Goal: Transaction & Acquisition: Purchase product/service

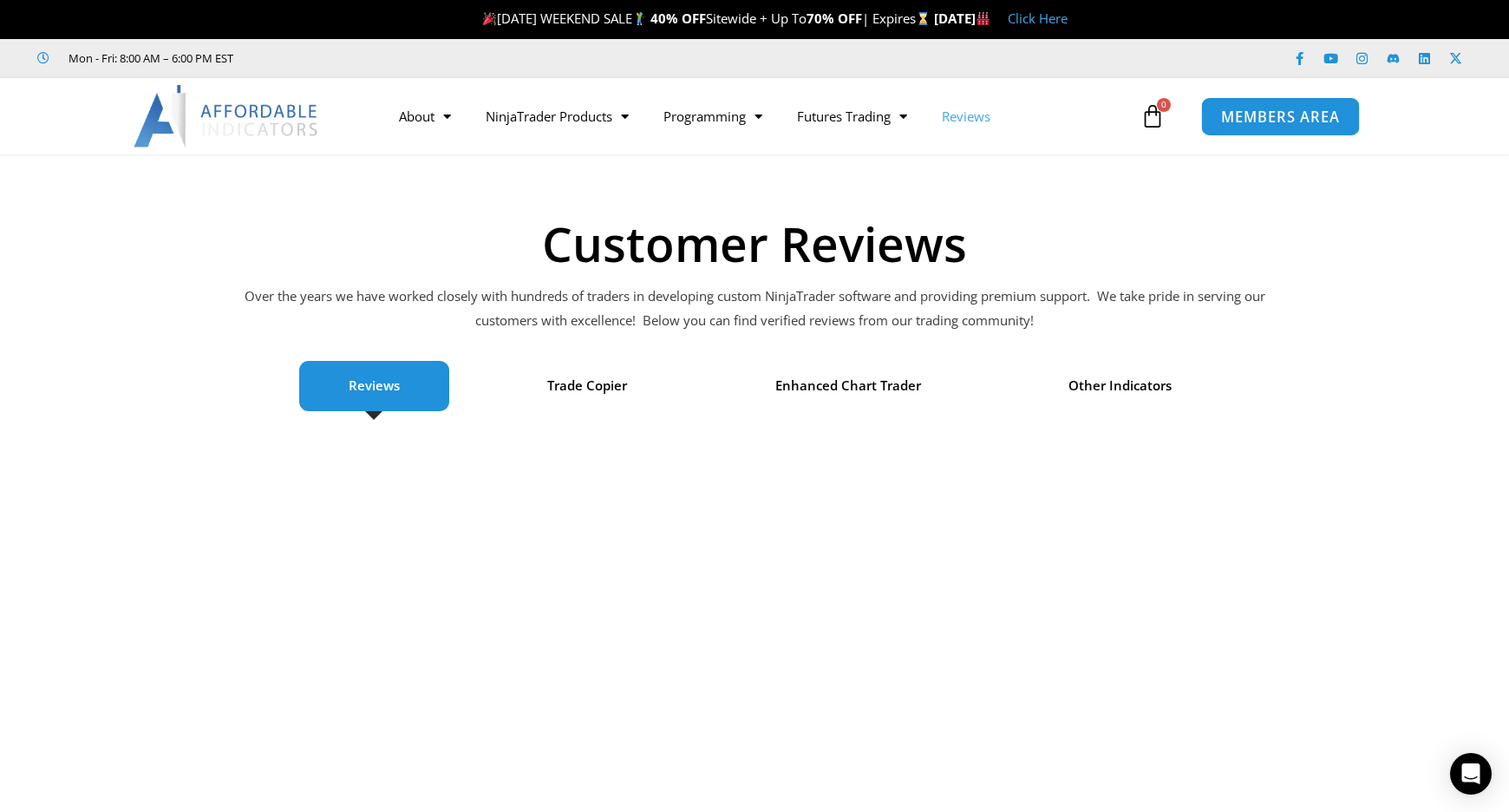
click at [1254, 109] on span "MEMBERS AREA" at bounding box center [1281, 116] width 119 height 15
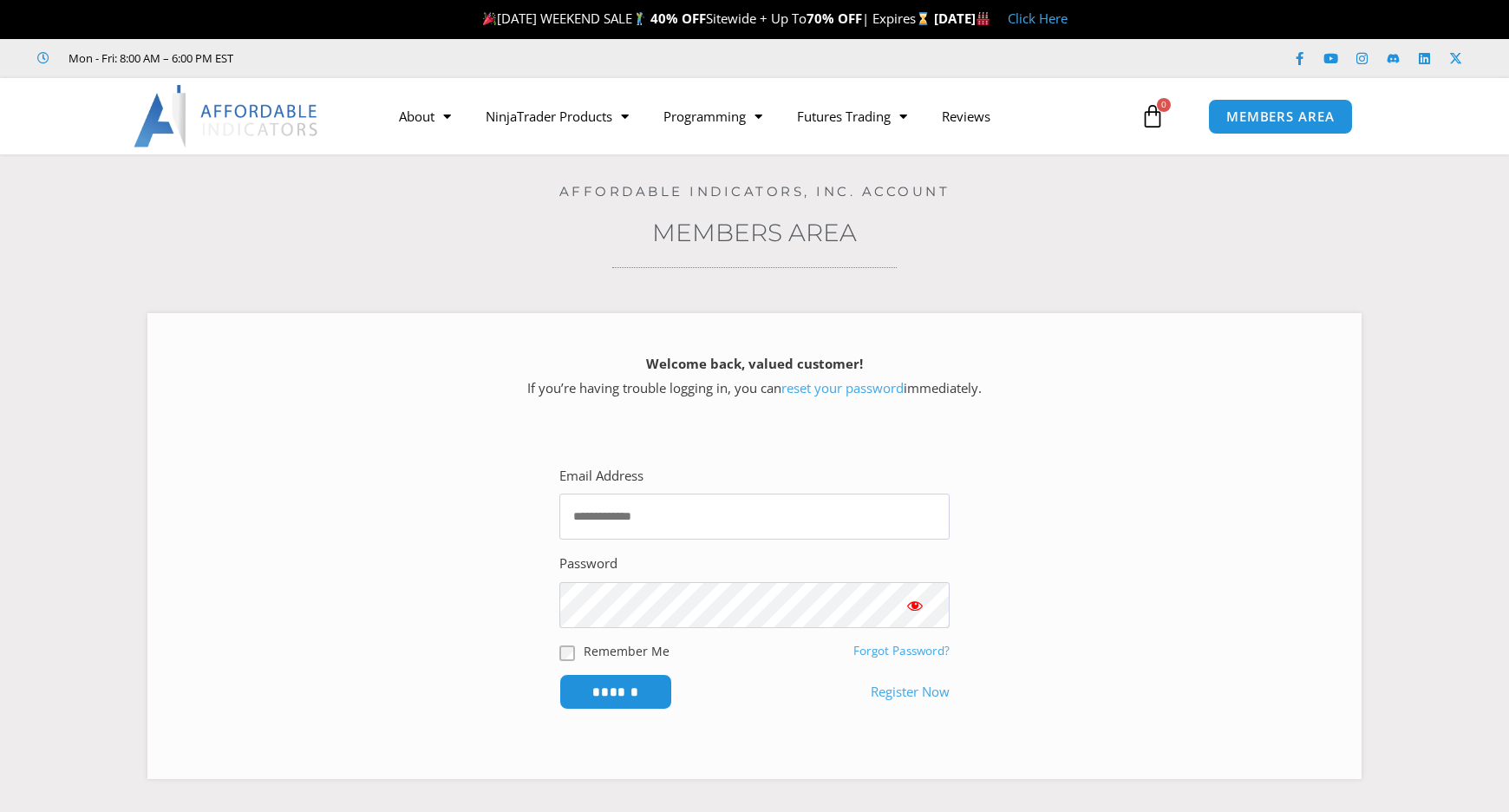
click at [642, 525] on input "Email Address" at bounding box center [755, 516] width 391 height 46
click at [604, 523] on input "Email Address" at bounding box center [755, 516] width 391 height 46
click at [591, 514] on input "Email Address" at bounding box center [755, 516] width 391 height 46
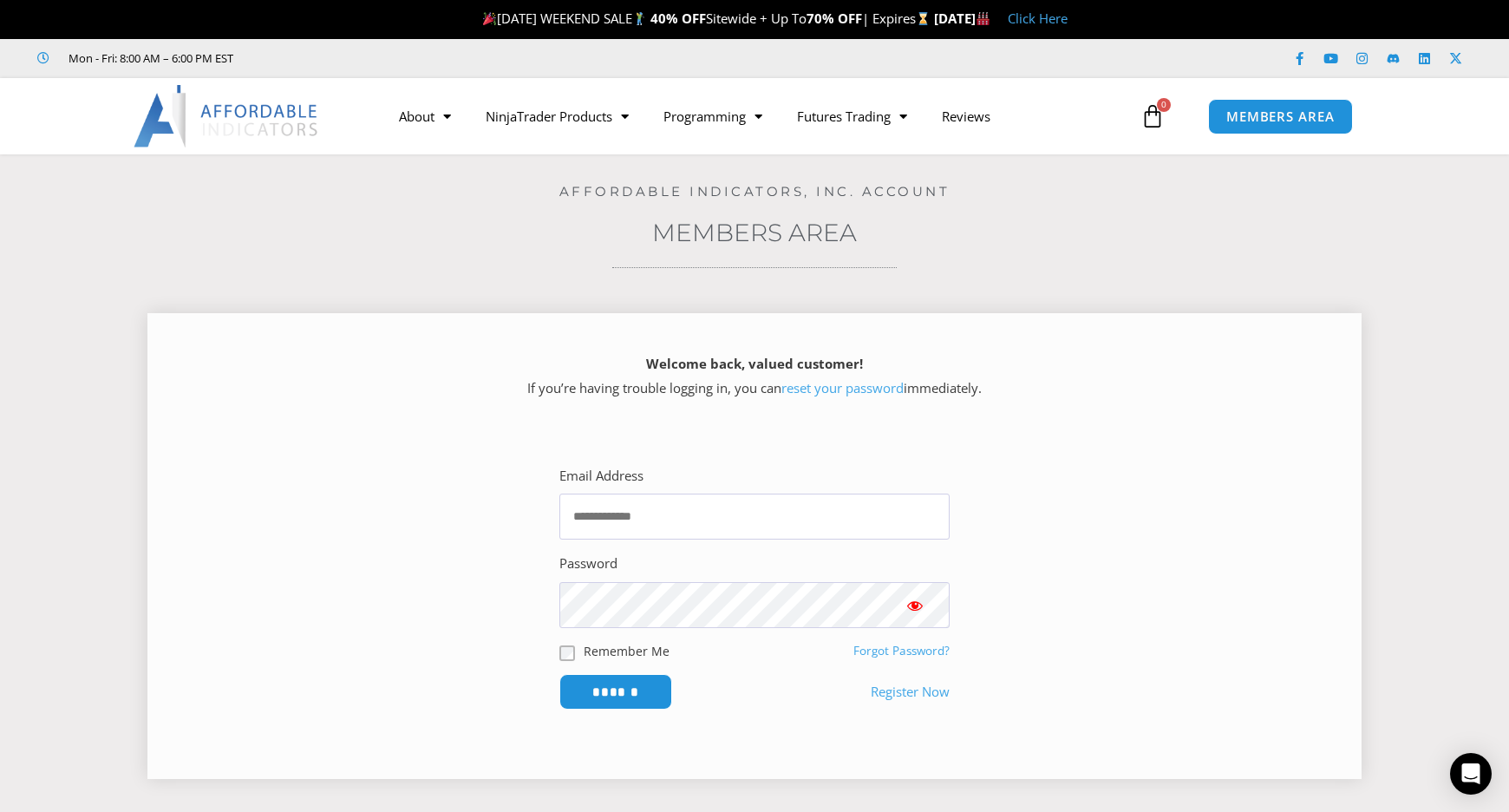
click at [591, 514] on input "Email Address" at bounding box center [755, 516] width 391 height 46
click at [870, 651] on link "Forgot Password?" at bounding box center [901, 650] width 97 height 16
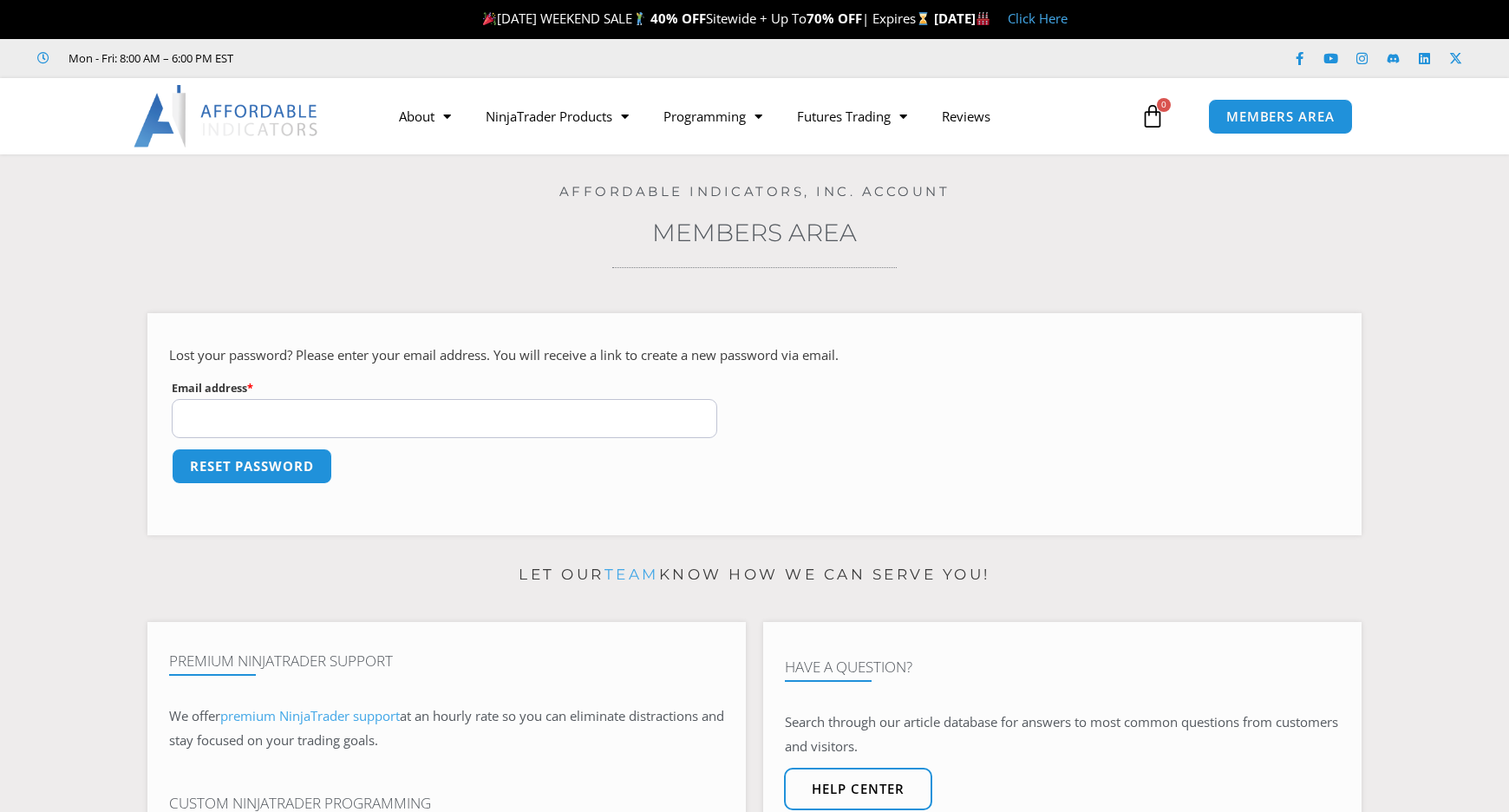
click at [247, 414] on input "Email address * Required" at bounding box center [444, 419] width 546 height 39
type input "**********"
click at [223, 460] on button "Reset password" at bounding box center [251, 467] width 168 height 38
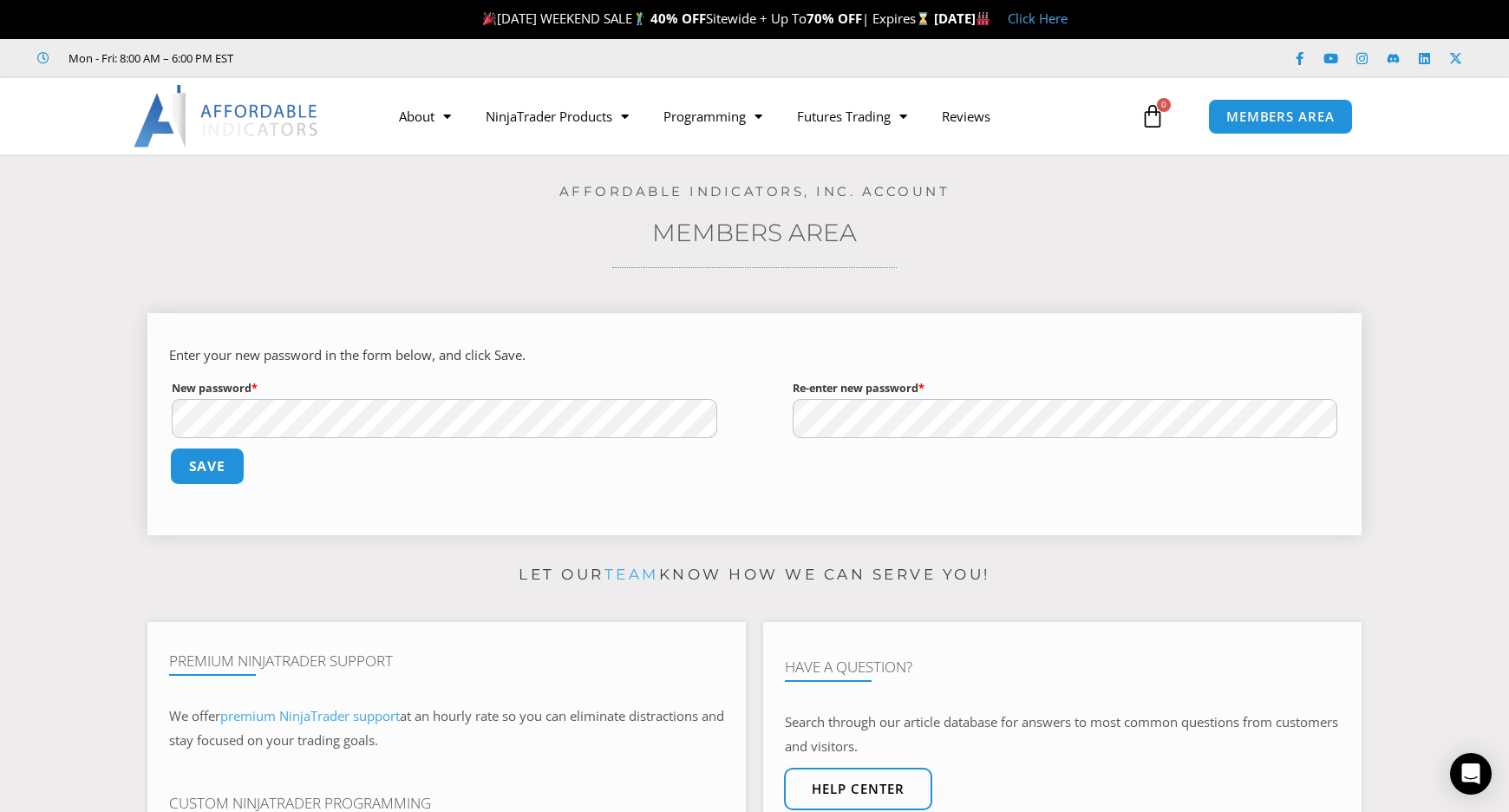
click at [207, 462] on button "Save" at bounding box center [207, 467] width 74 height 38
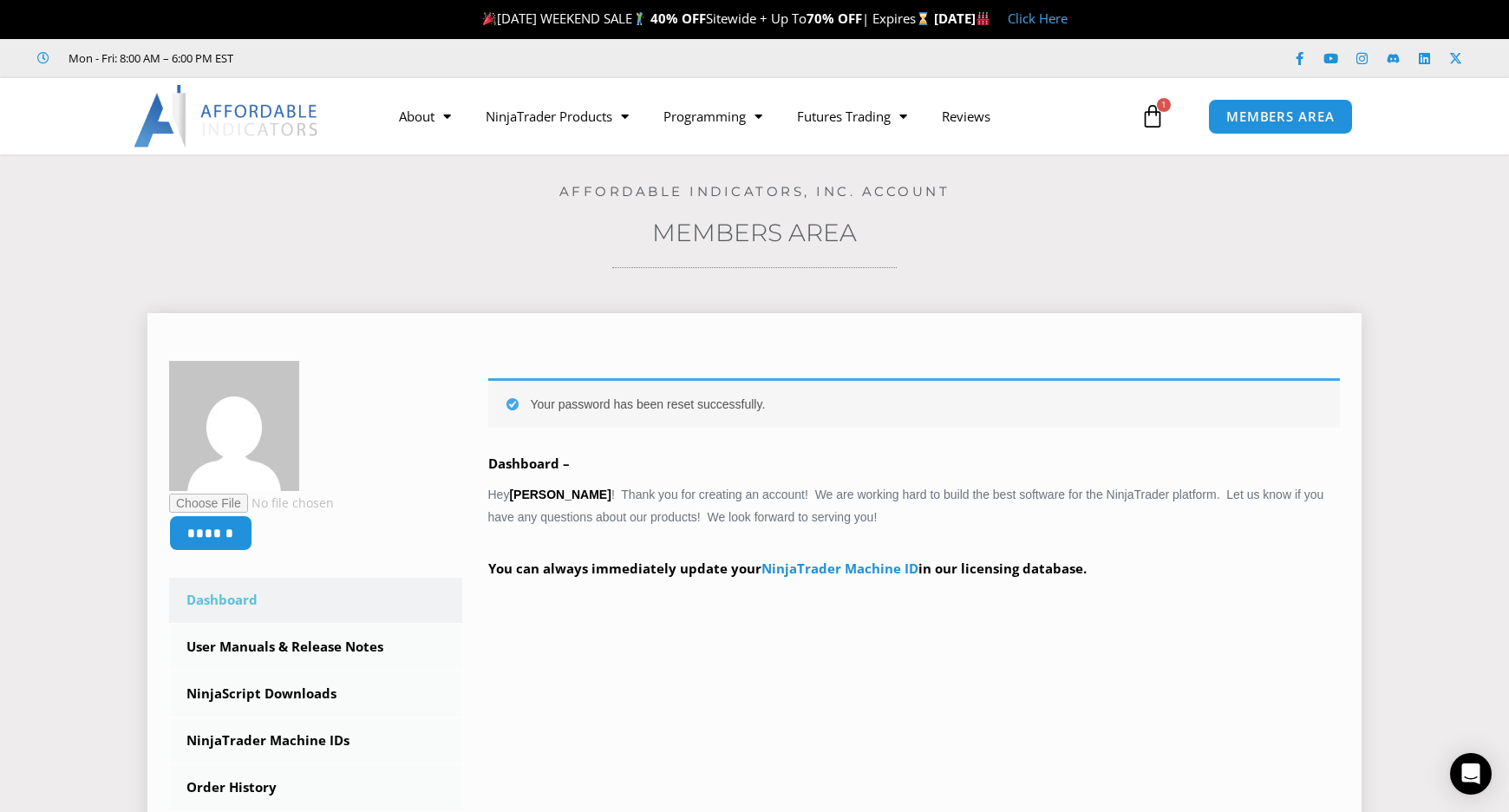
click at [228, 595] on link "Dashboard" at bounding box center [316, 600] width 293 height 45
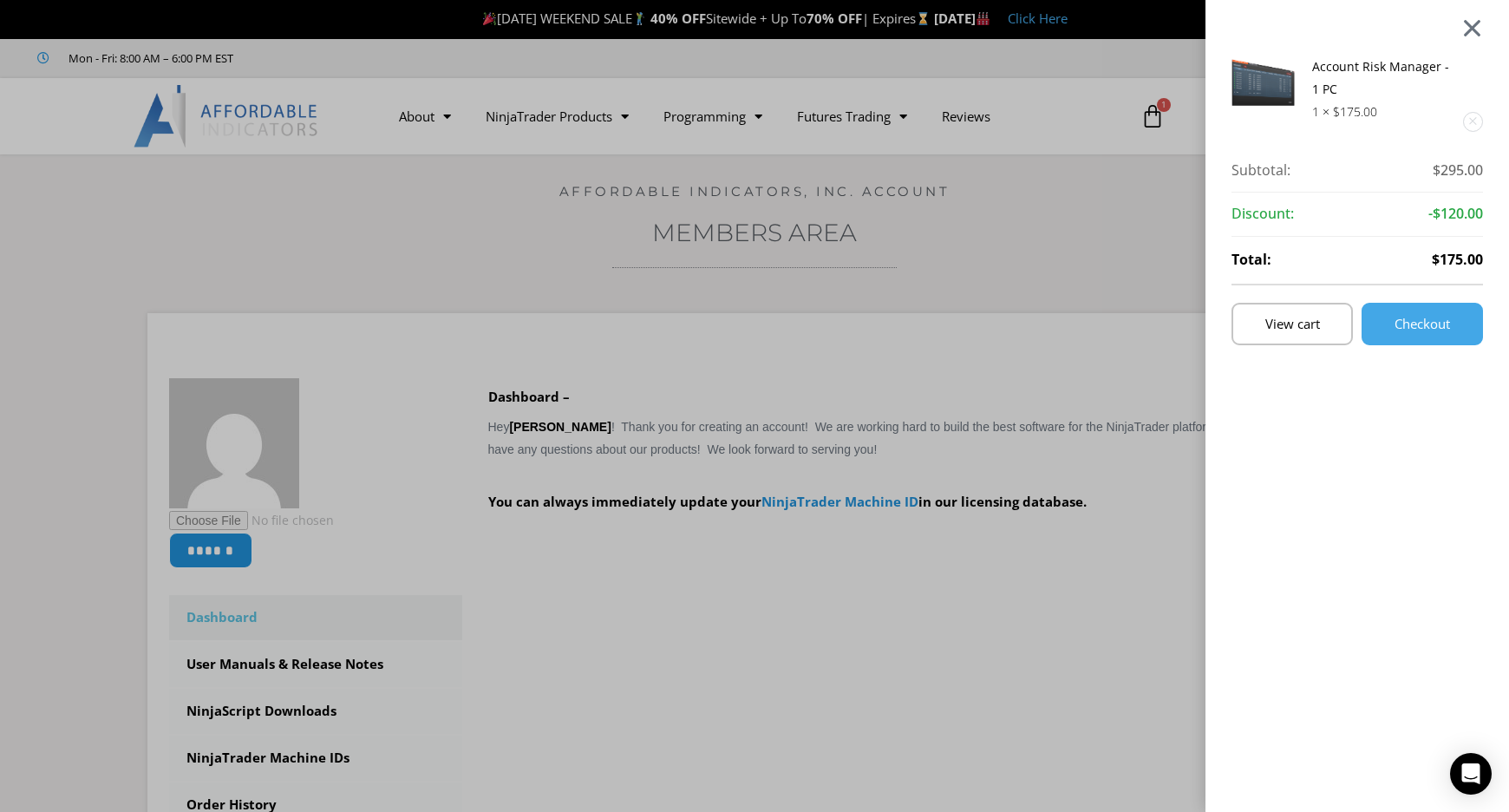
click at [1483, 27] on div at bounding box center [1471, 27] width 22 height 21
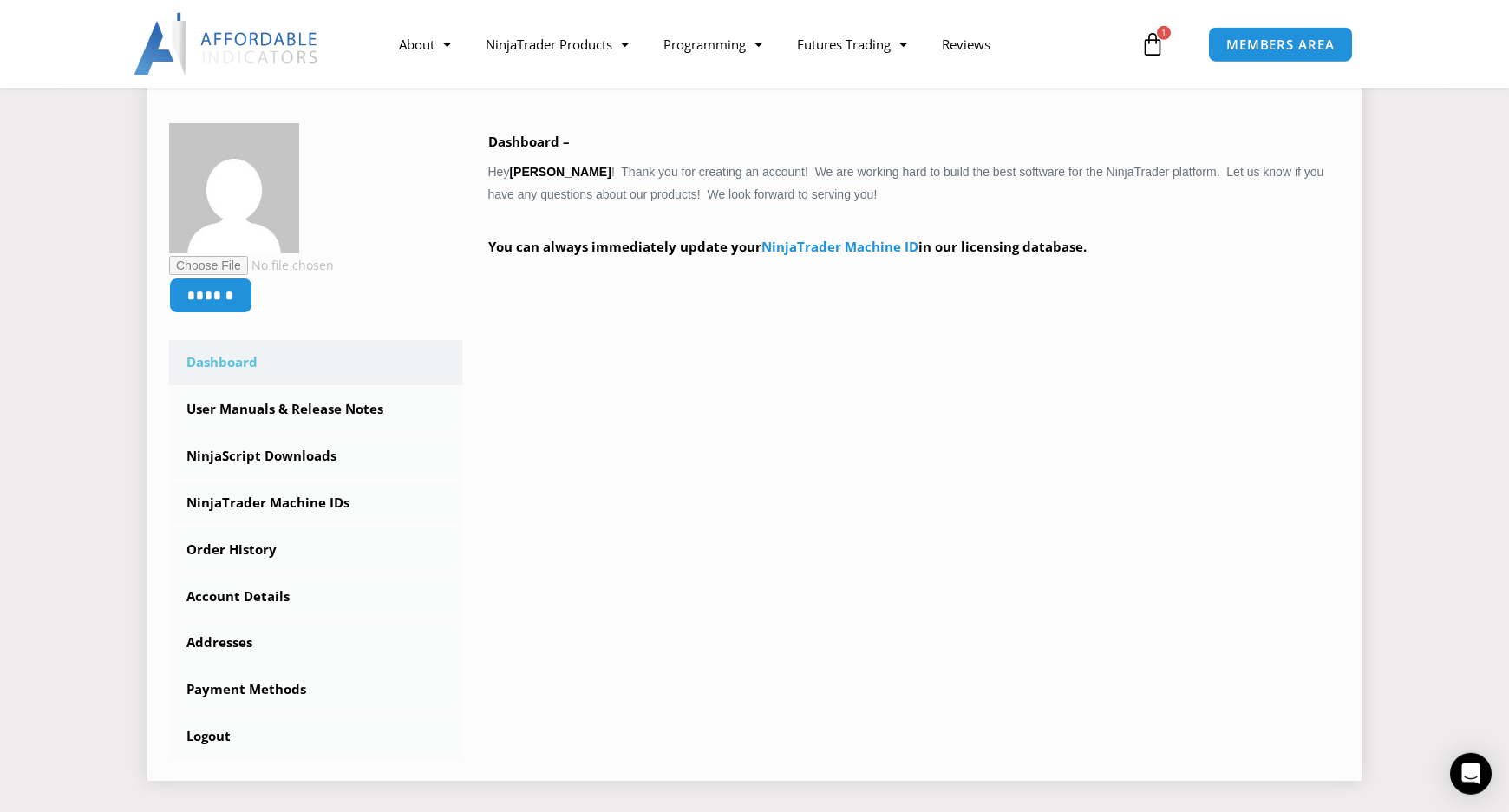
scroll to position [266, 0]
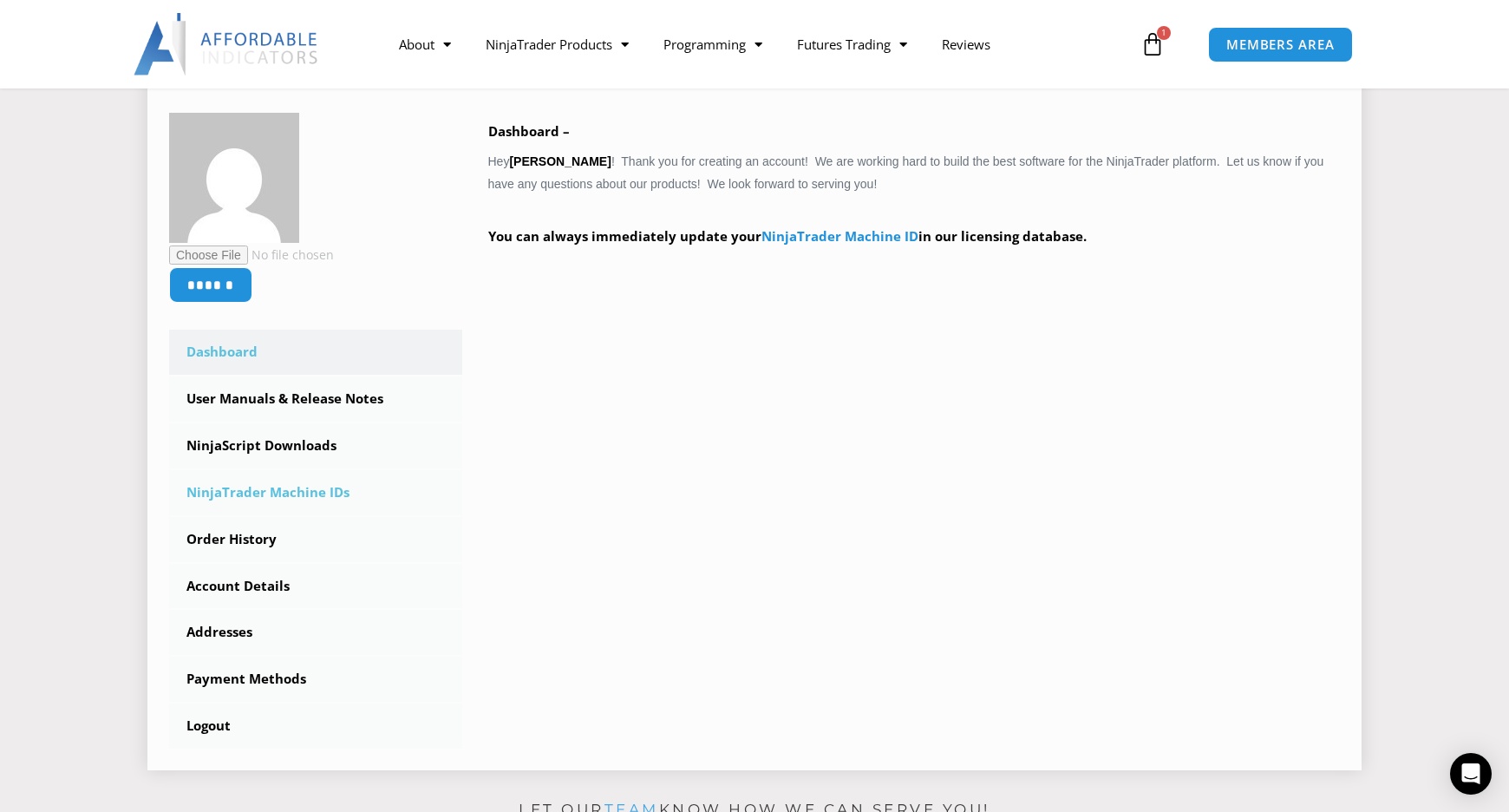
click at [298, 494] on link "NinjaTrader Machine IDs" at bounding box center [316, 493] width 293 height 45
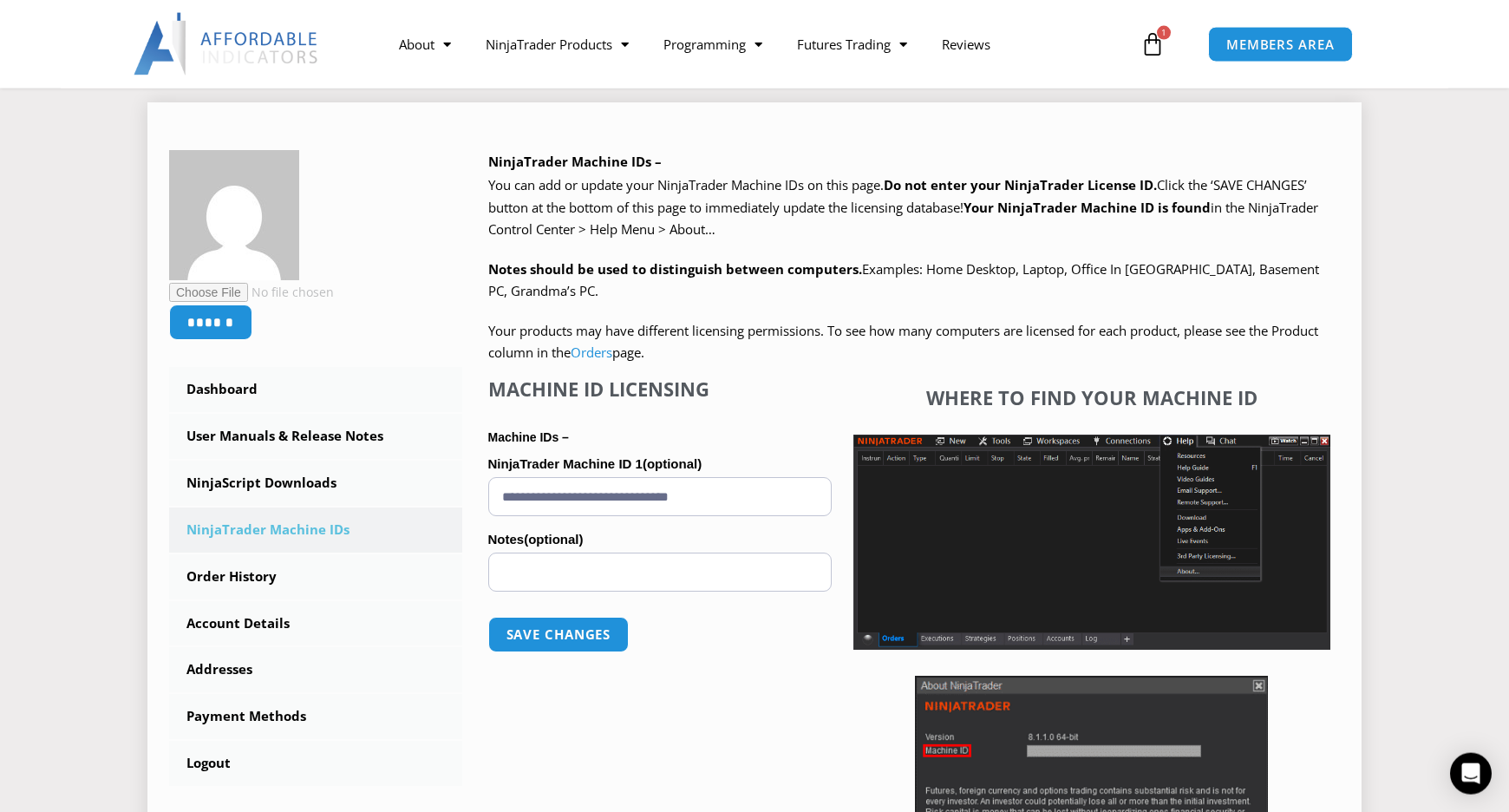
scroll to position [176, 0]
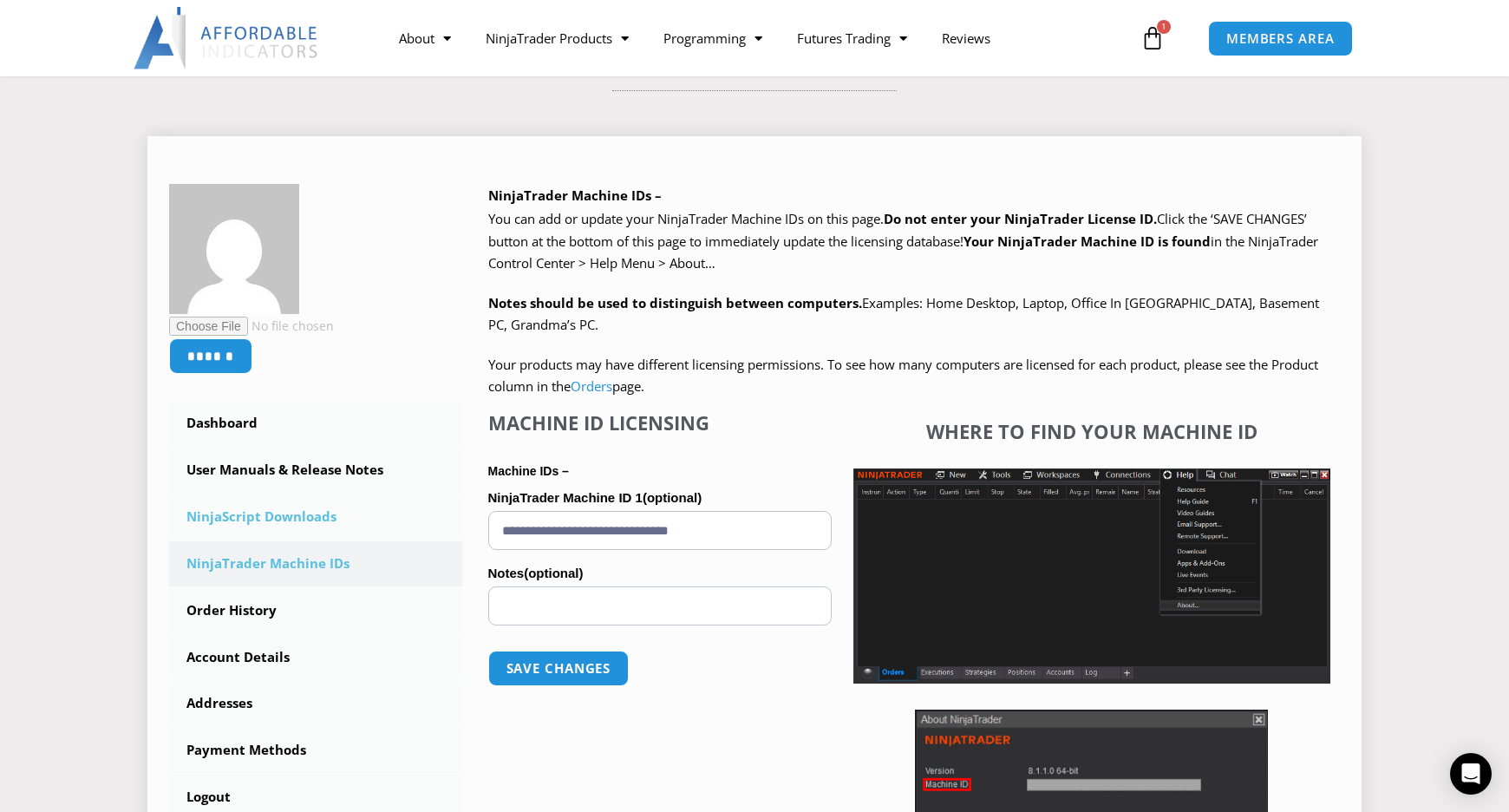
click at [246, 517] on link "NinjaScript Downloads" at bounding box center [316, 516] width 293 height 45
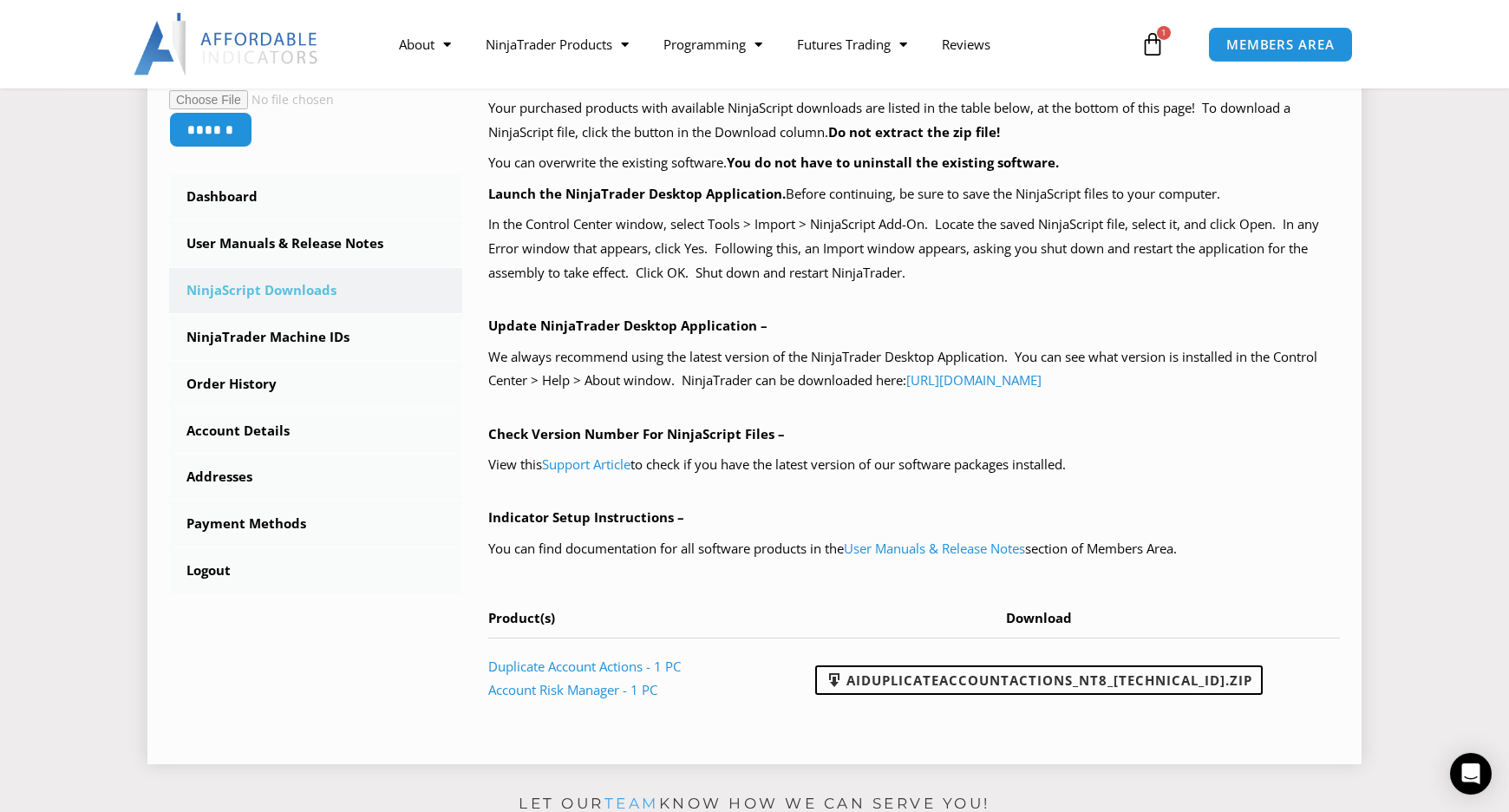
scroll to position [354, 0]
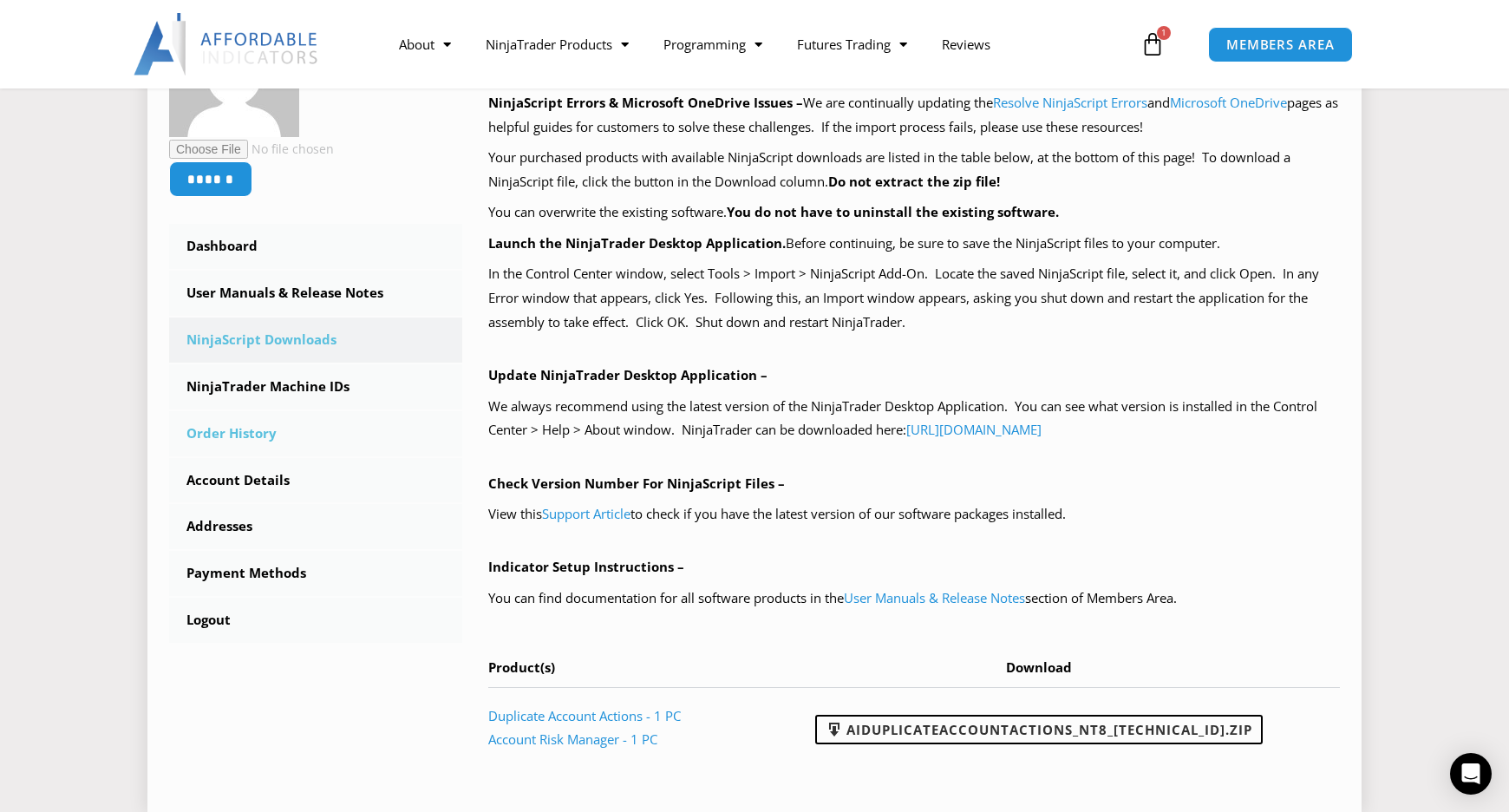
click at [243, 427] on link "Order History" at bounding box center [316, 434] width 293 height 45
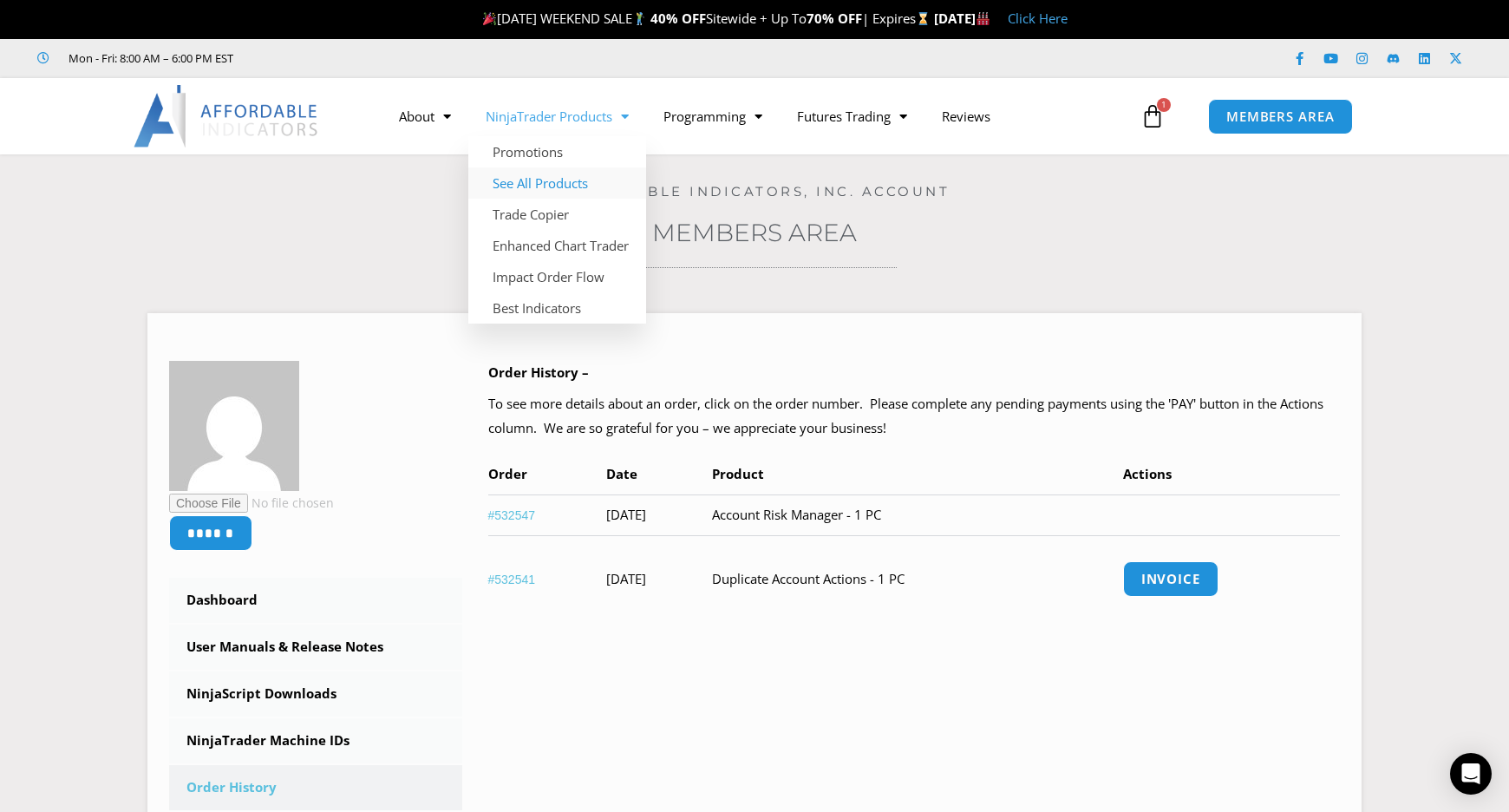
click at [529, 185] on link "See All Products" at bounding box center [557, 182] width 177 height 31
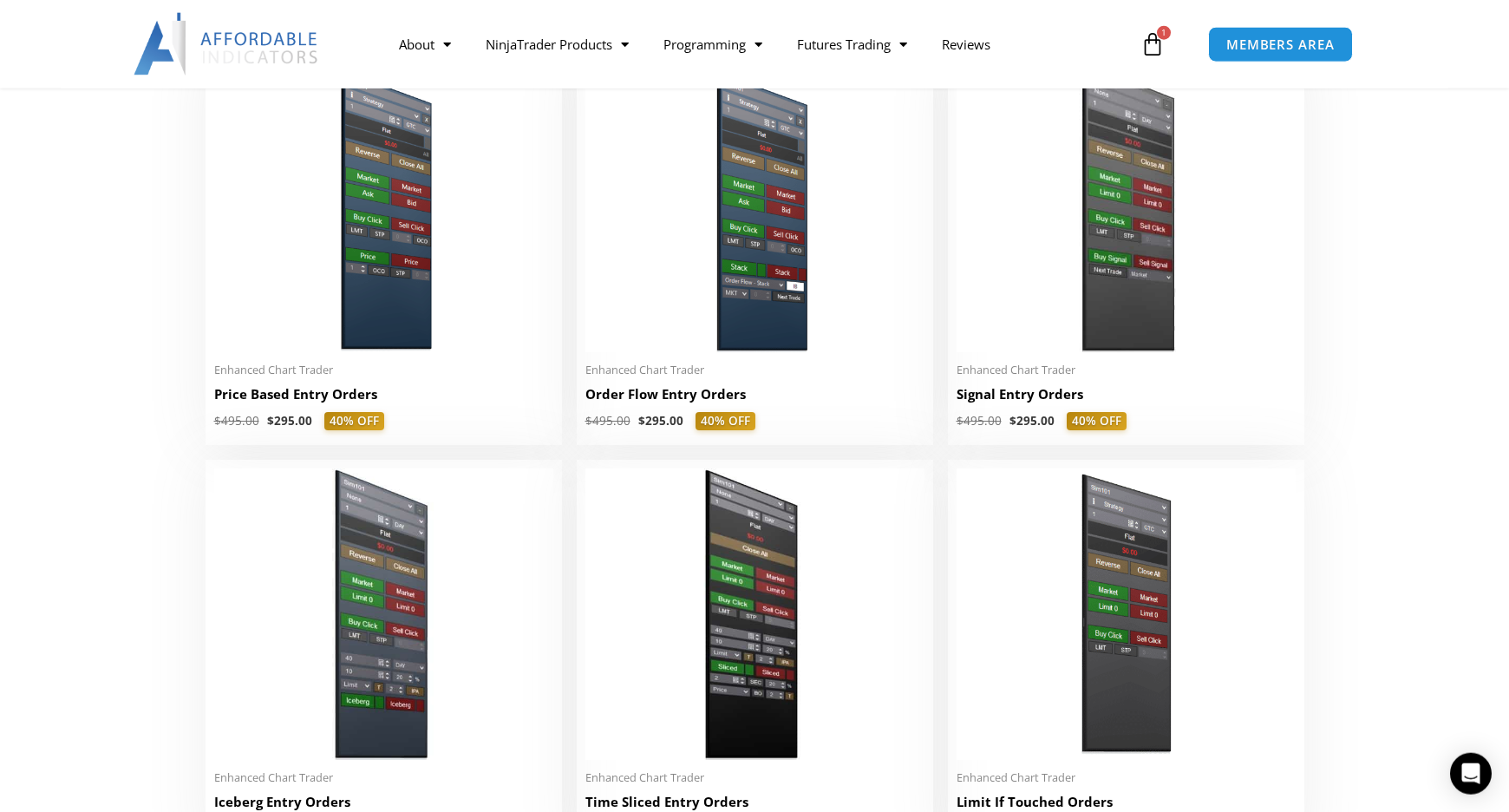
scroll to position [1680, 0]
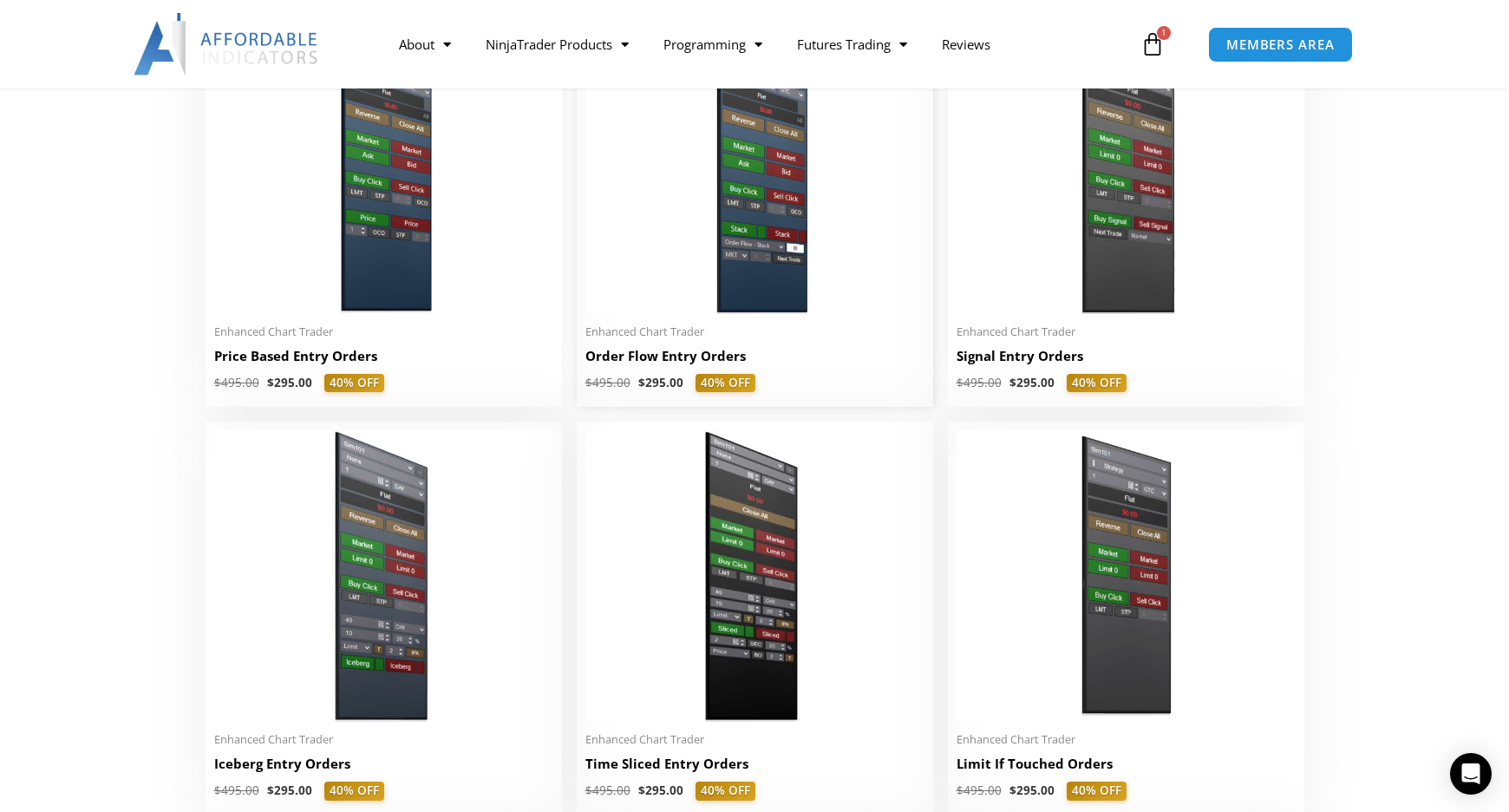
click at [736, 240] on img at bounding box center [754, 168] width 339 height 291
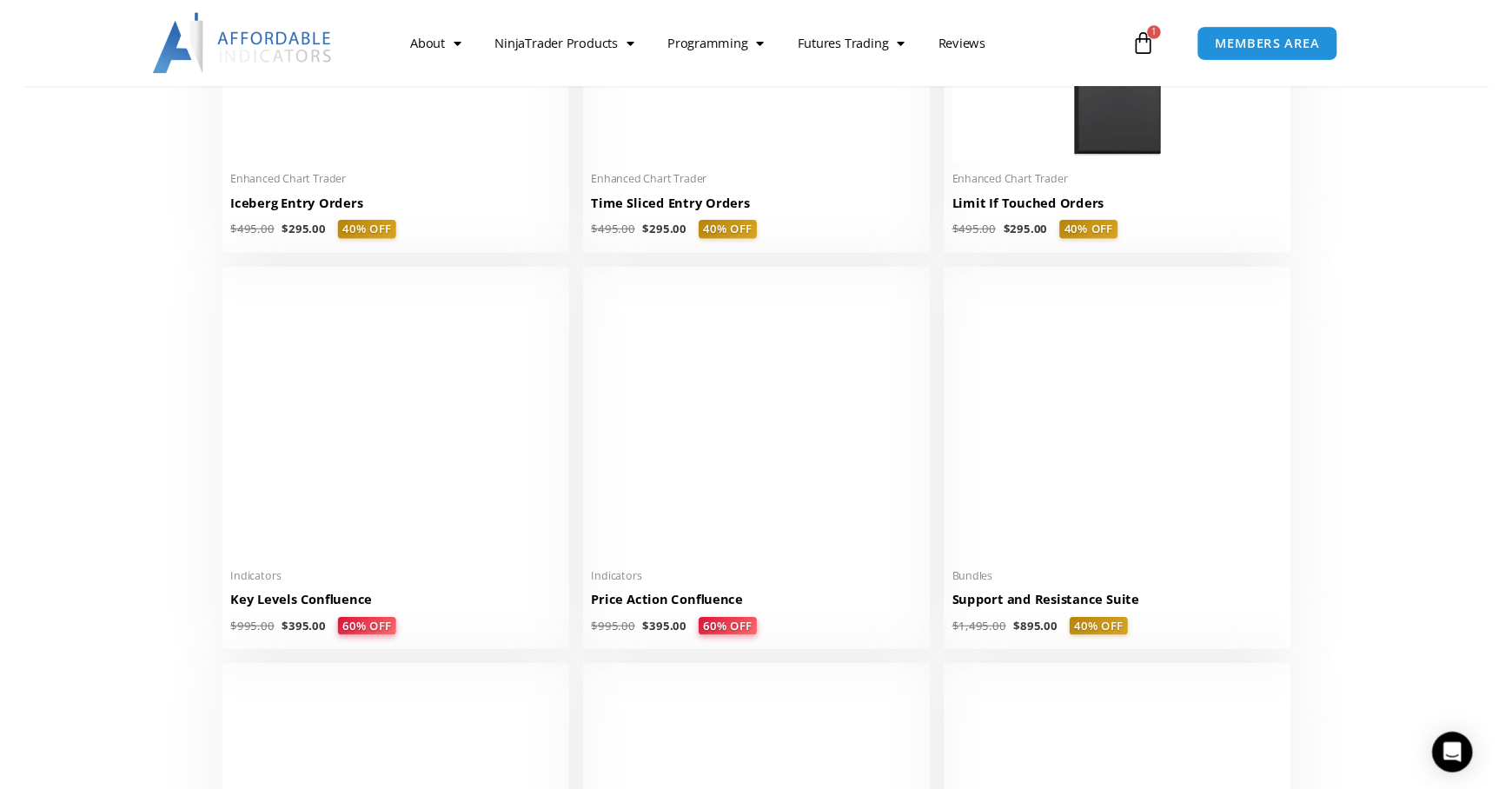
scroll to position [2215, 0]
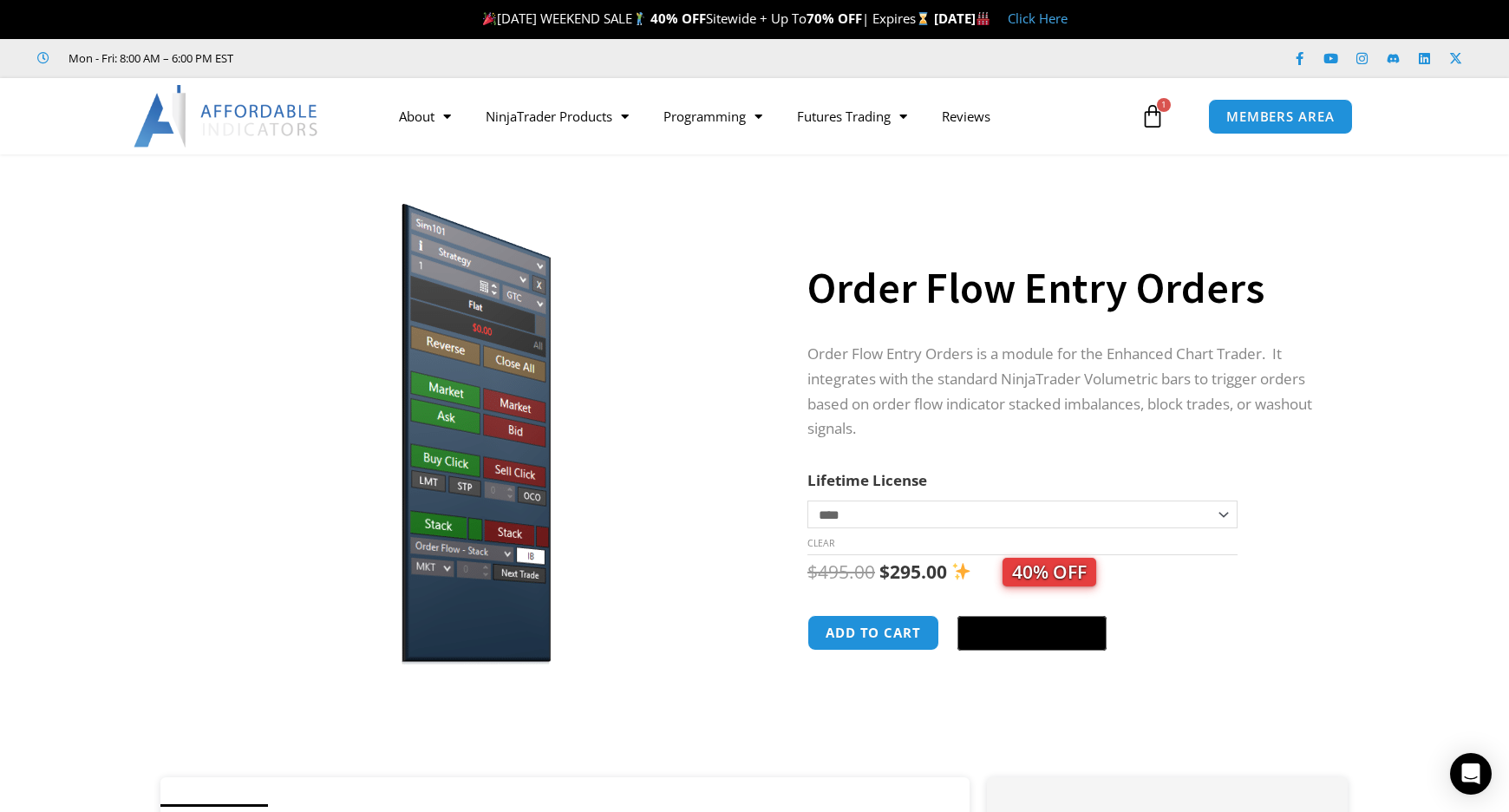
click at [1160, 107] on span "1" at bounding box center [1163, 104] width 14 height 14
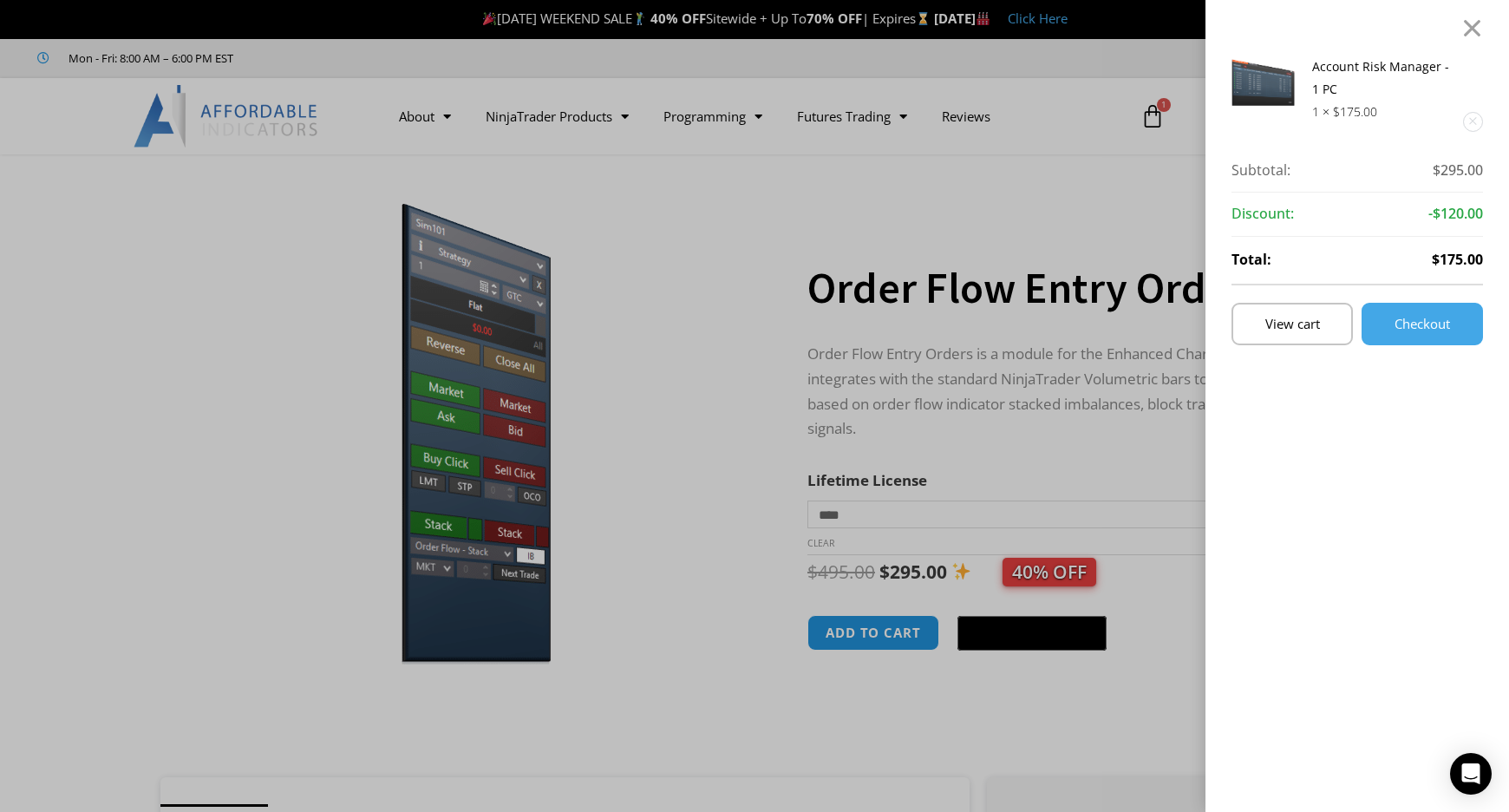
click at [1483, 119] on link "Remove this item" at bounding box center [1472, 121] width 18 height 18
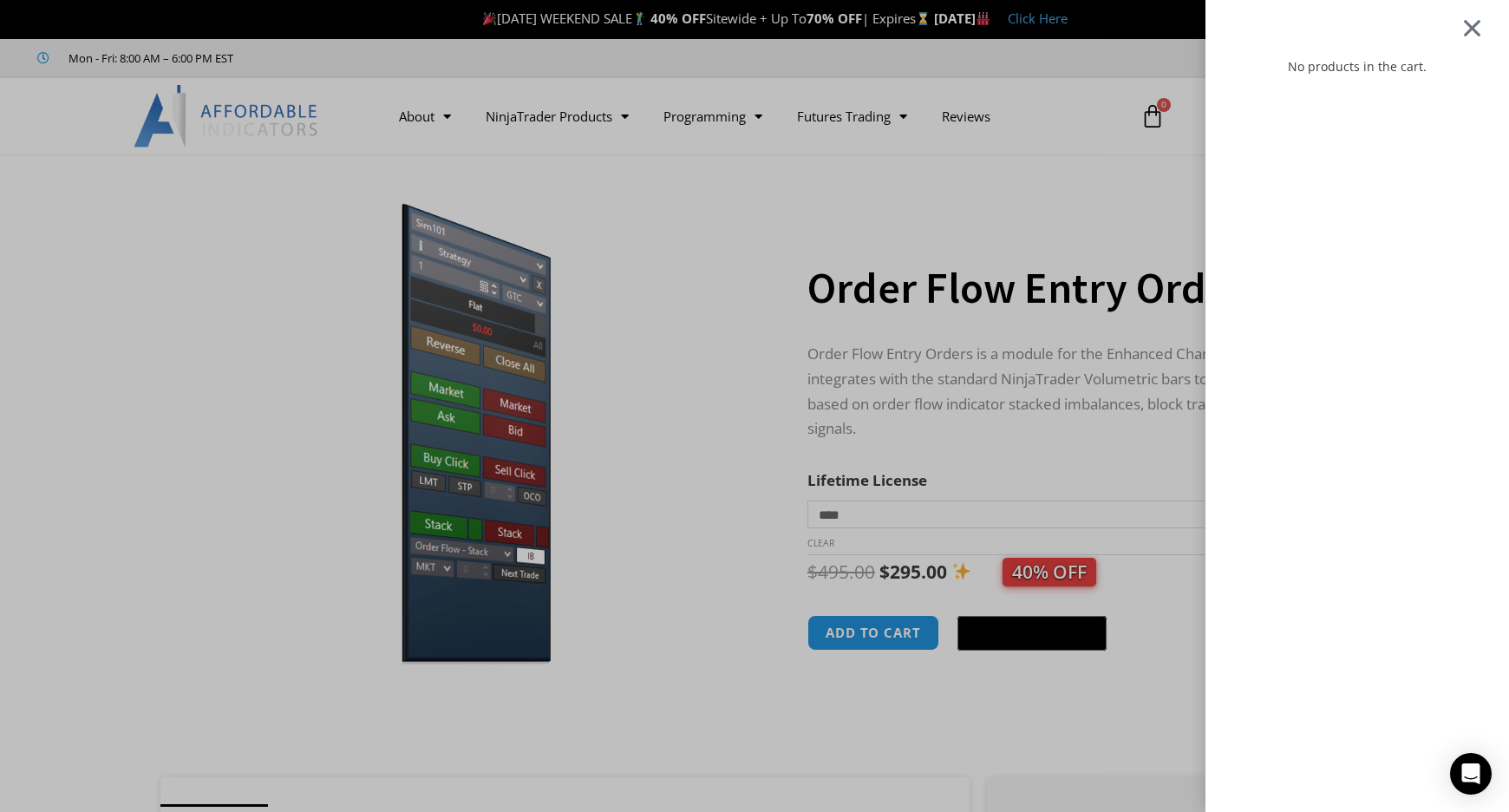
click at [1483, 28] on div at bounding box center [1471, 27] width 22 height 21
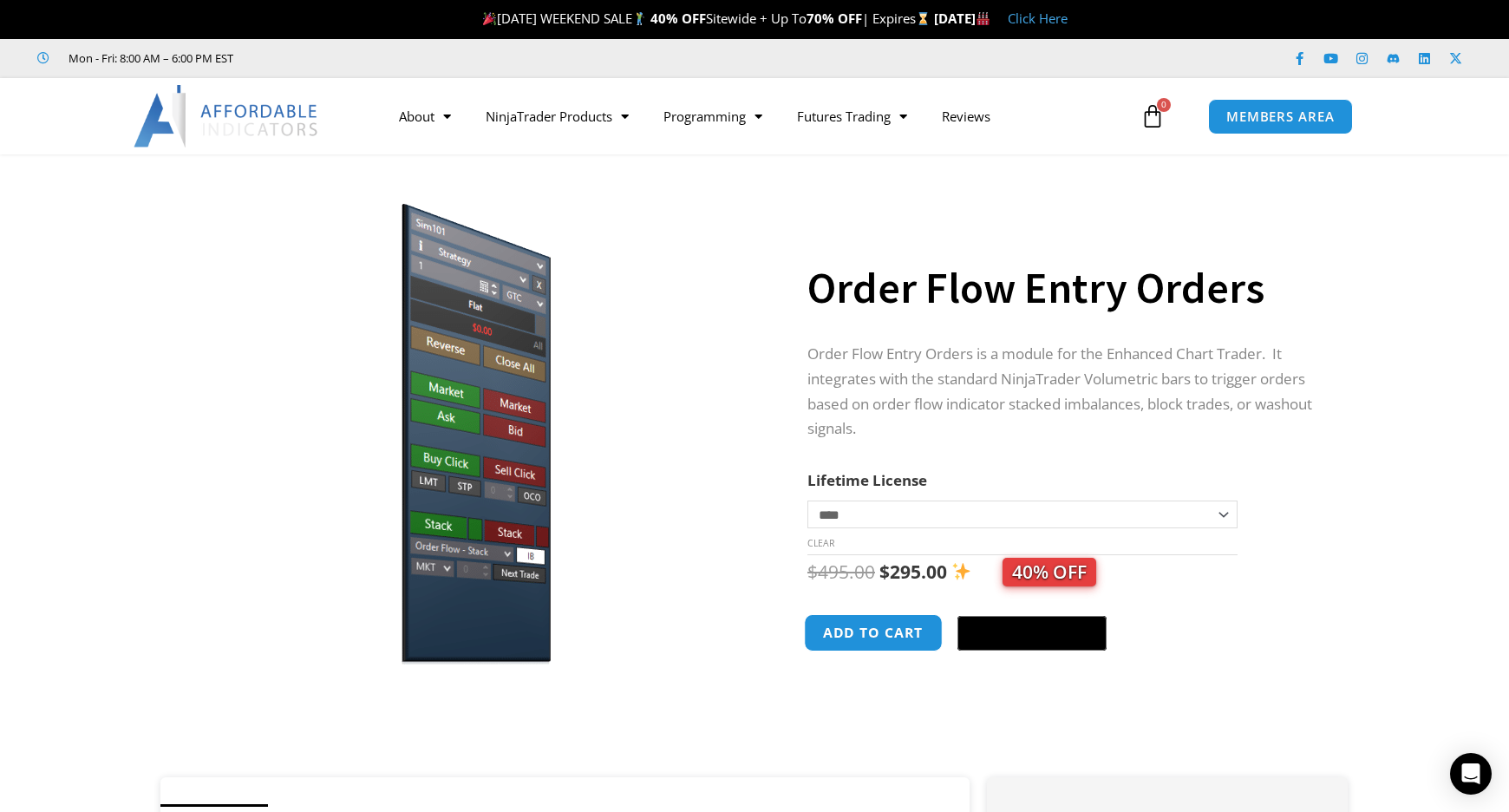
click at [873, 635] on button "Add to cart" at bounding box center [873, 633] width 139 height 38
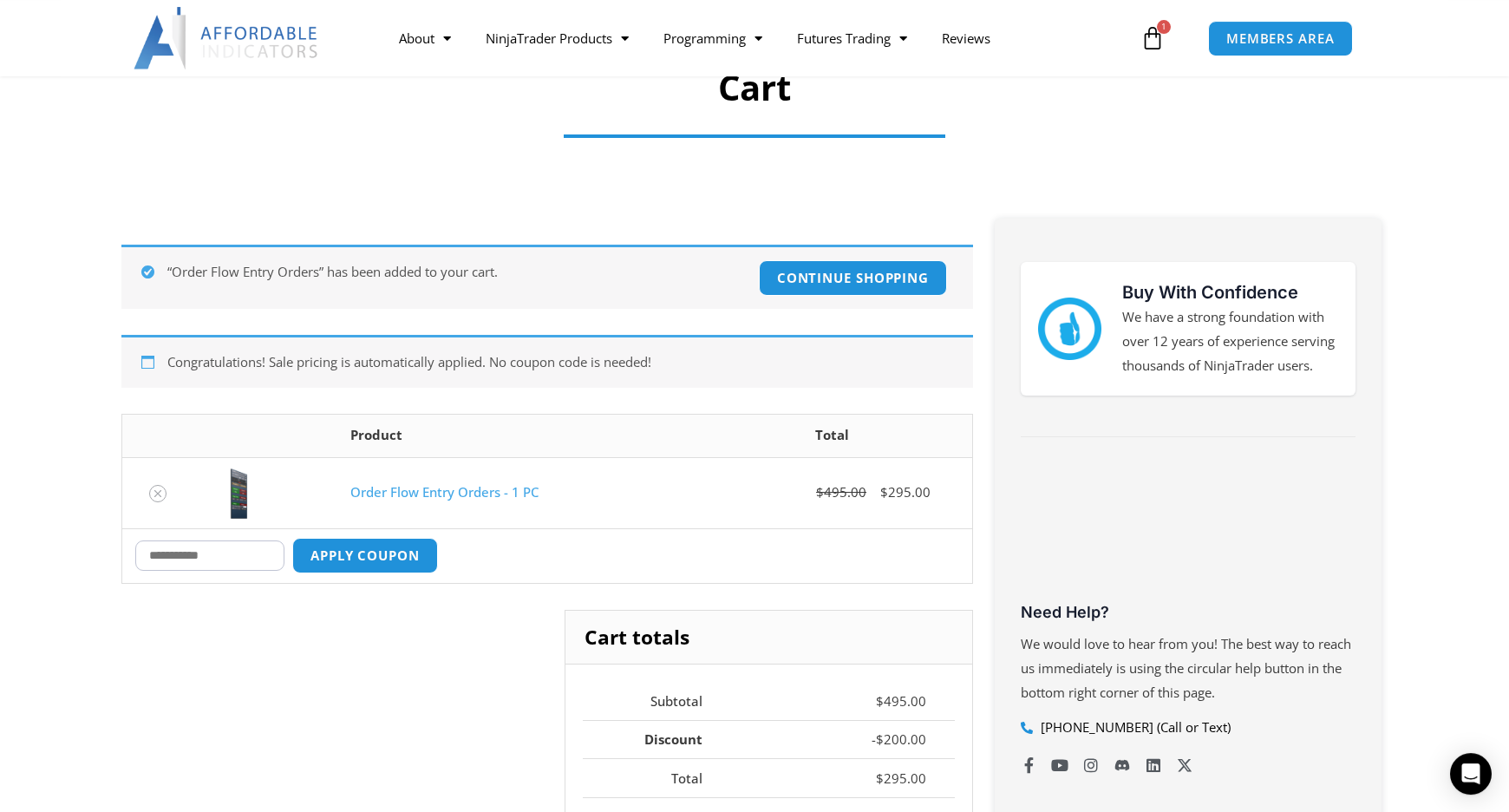
scroll to position [266, 0]
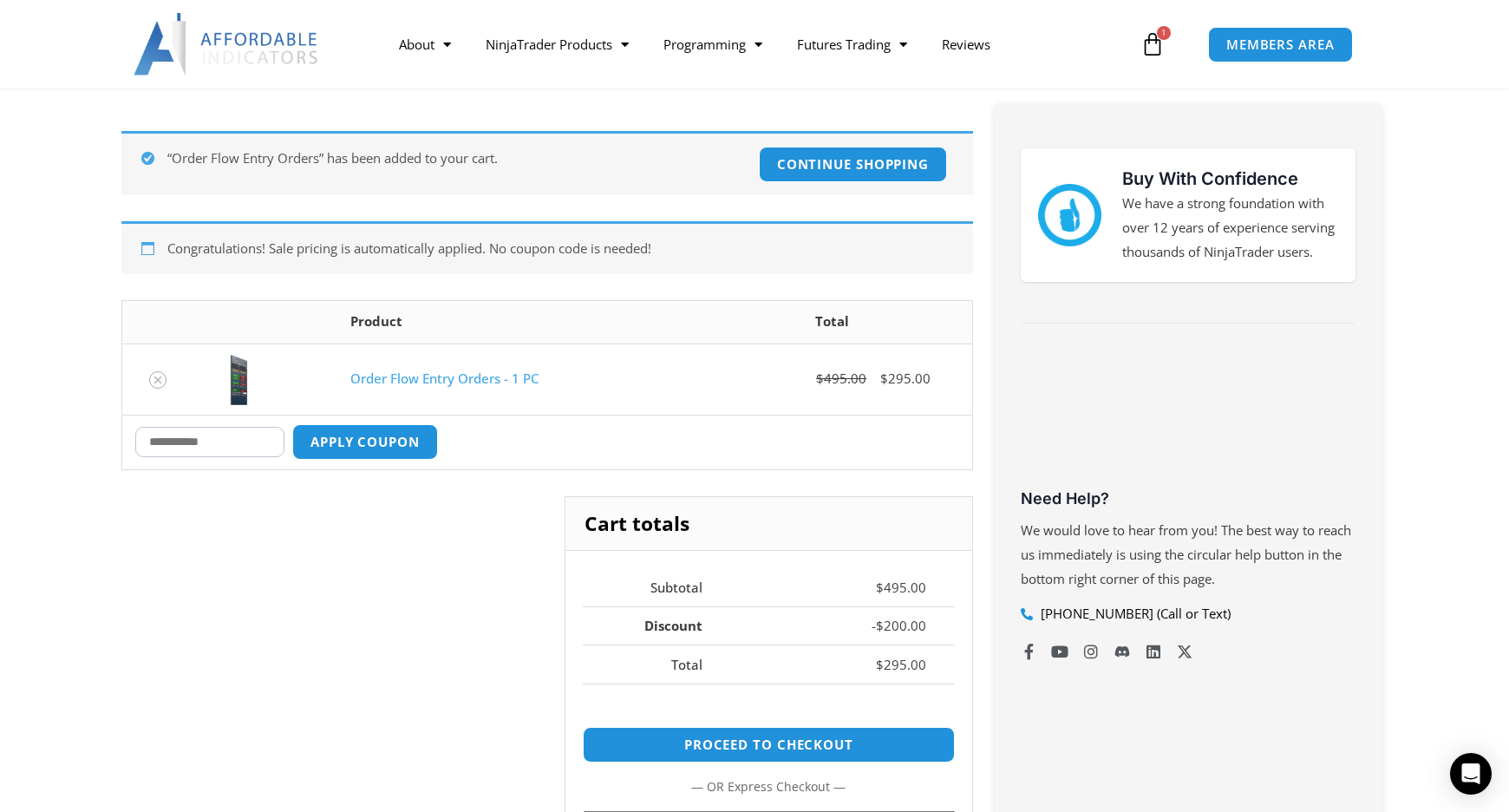
click at [222, 442] on input "Coupon:" at bounding box center [209, 441] width 149 height 30
type input "****"
click at [367, 434] on button "Apply coupon" at bounding box center [365, 442] width 153 height 38
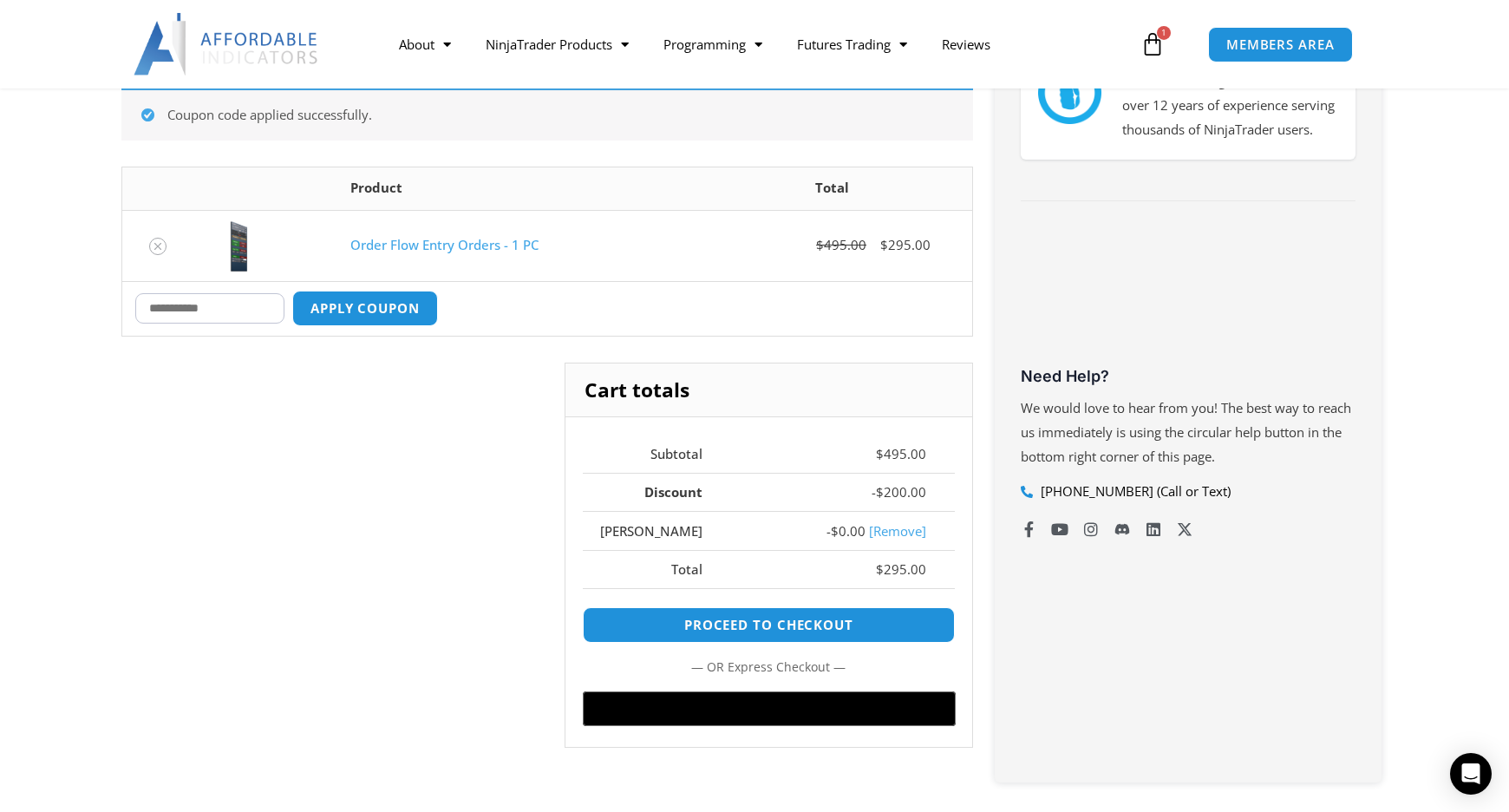
scroll to position [389, 0]
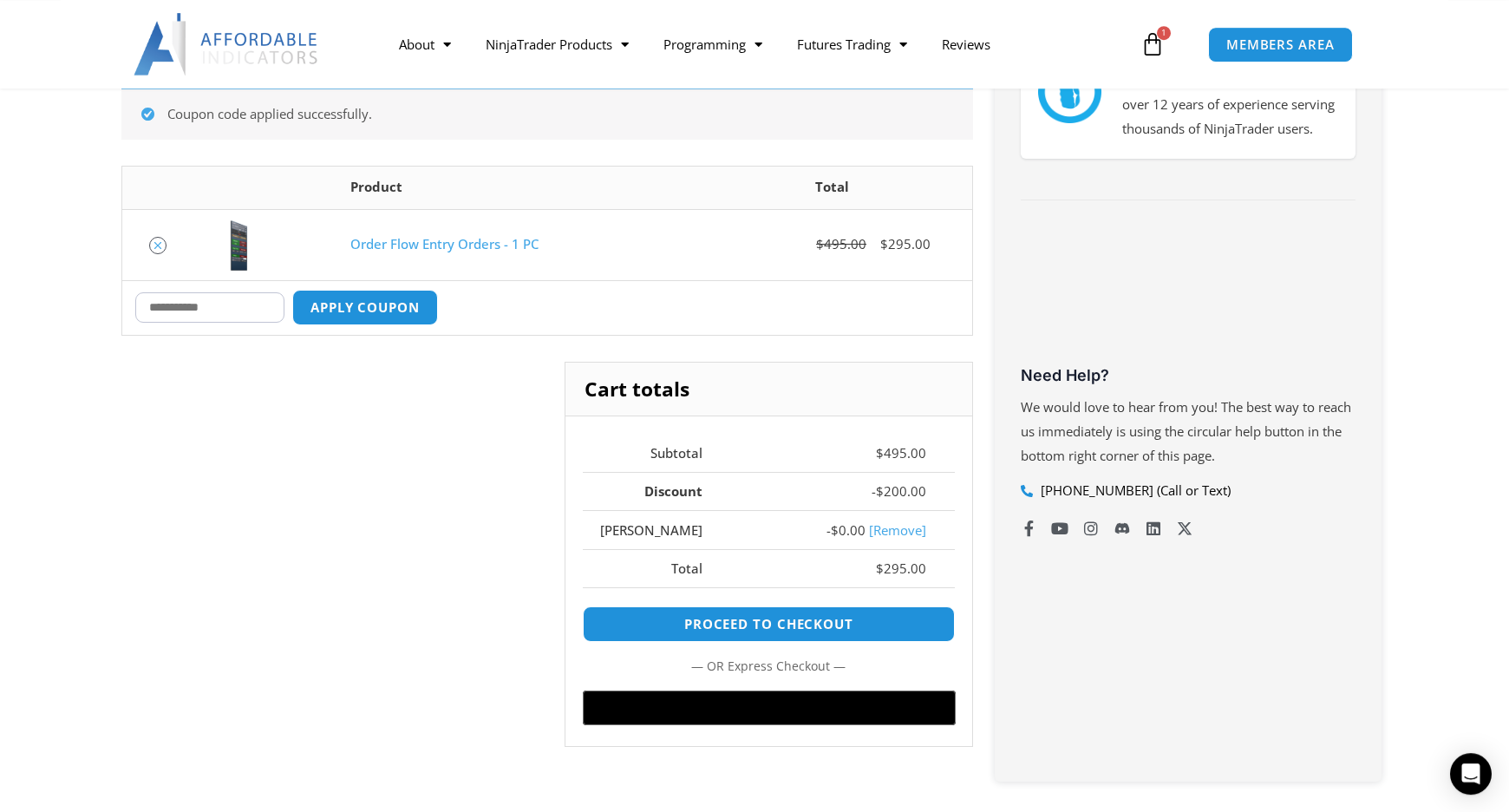
click at [153, 244] on icon "Remove Order Flow Entry Orders - 1 PC from cart" at bounding box center [158, 245] width 12 height 12
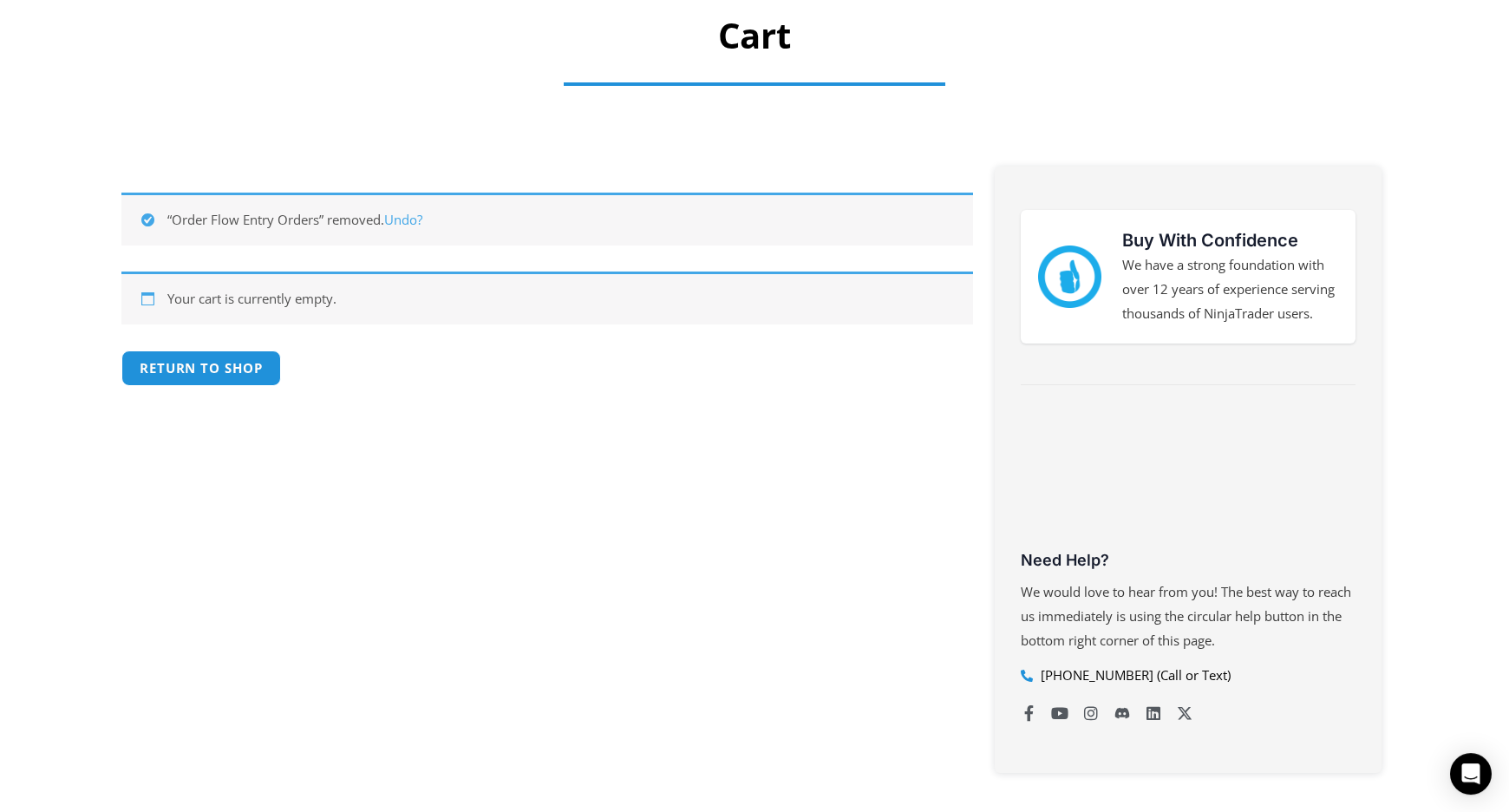
scroll to position [0, 0]
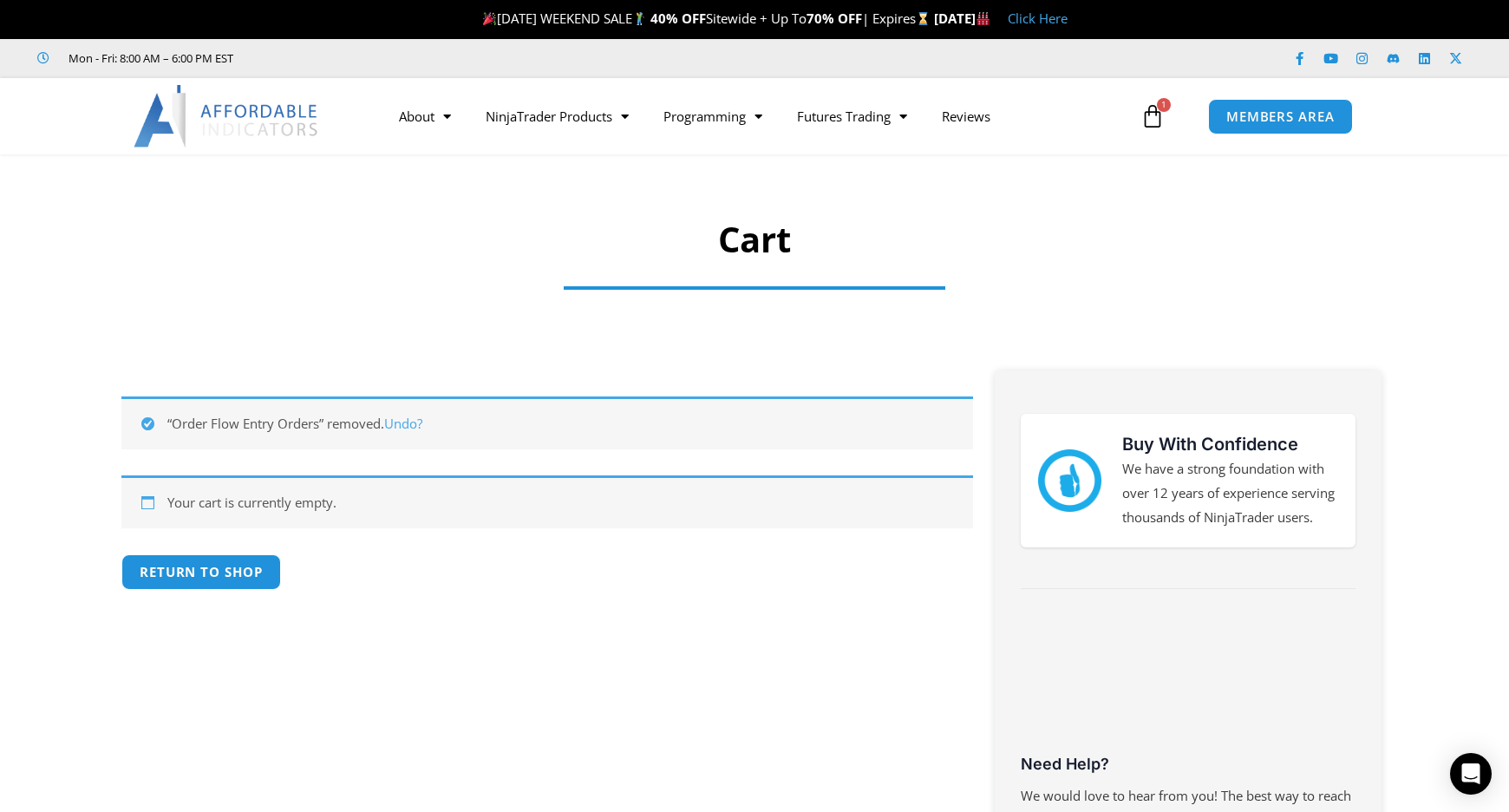
click at [1153, 109] on icon at bounding box center [1153, 116] width 24 height 24
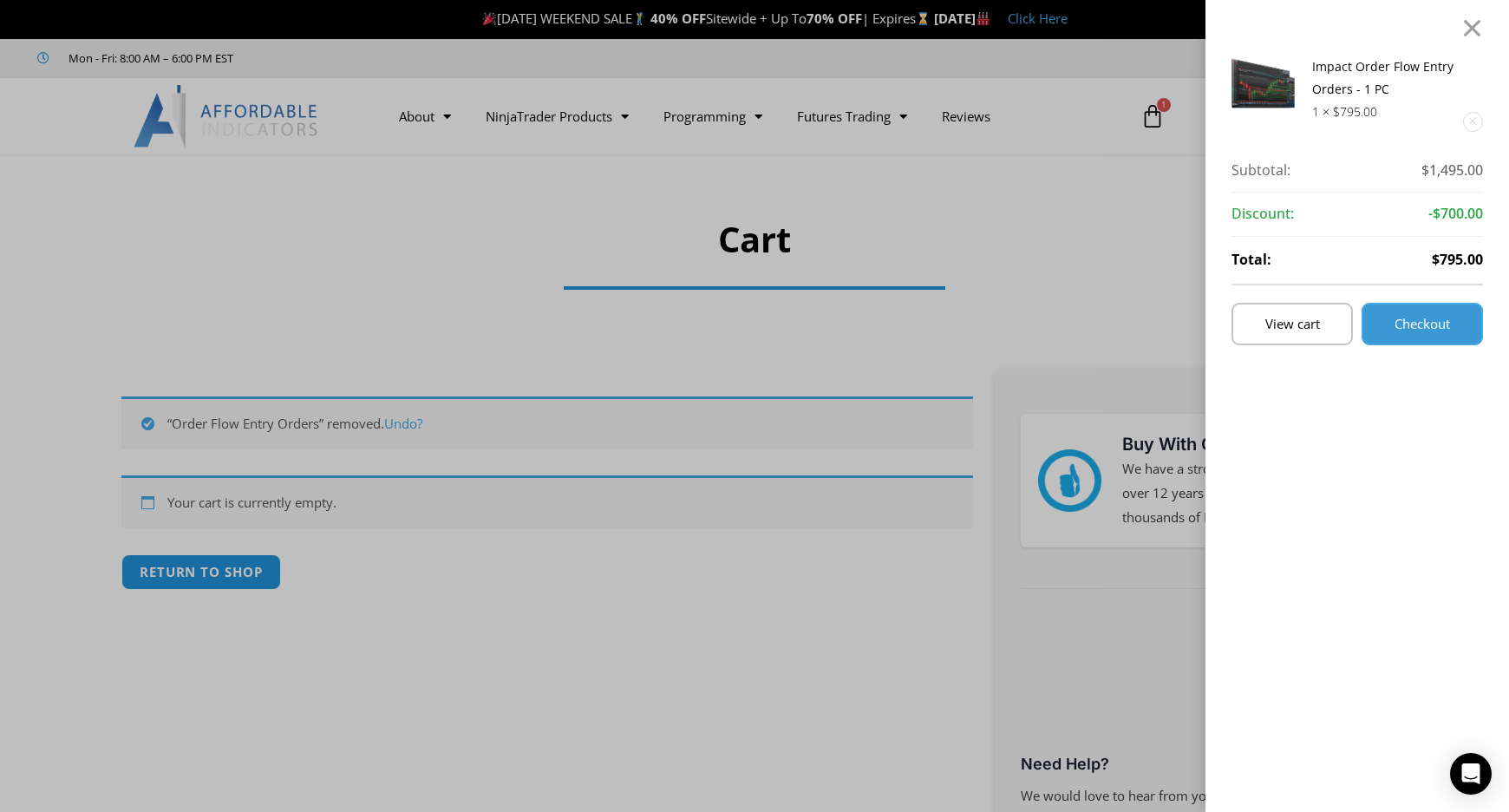
click at [1431, 323] on span "Checkout" at bounding box center [1422, 324] width 55 height 13
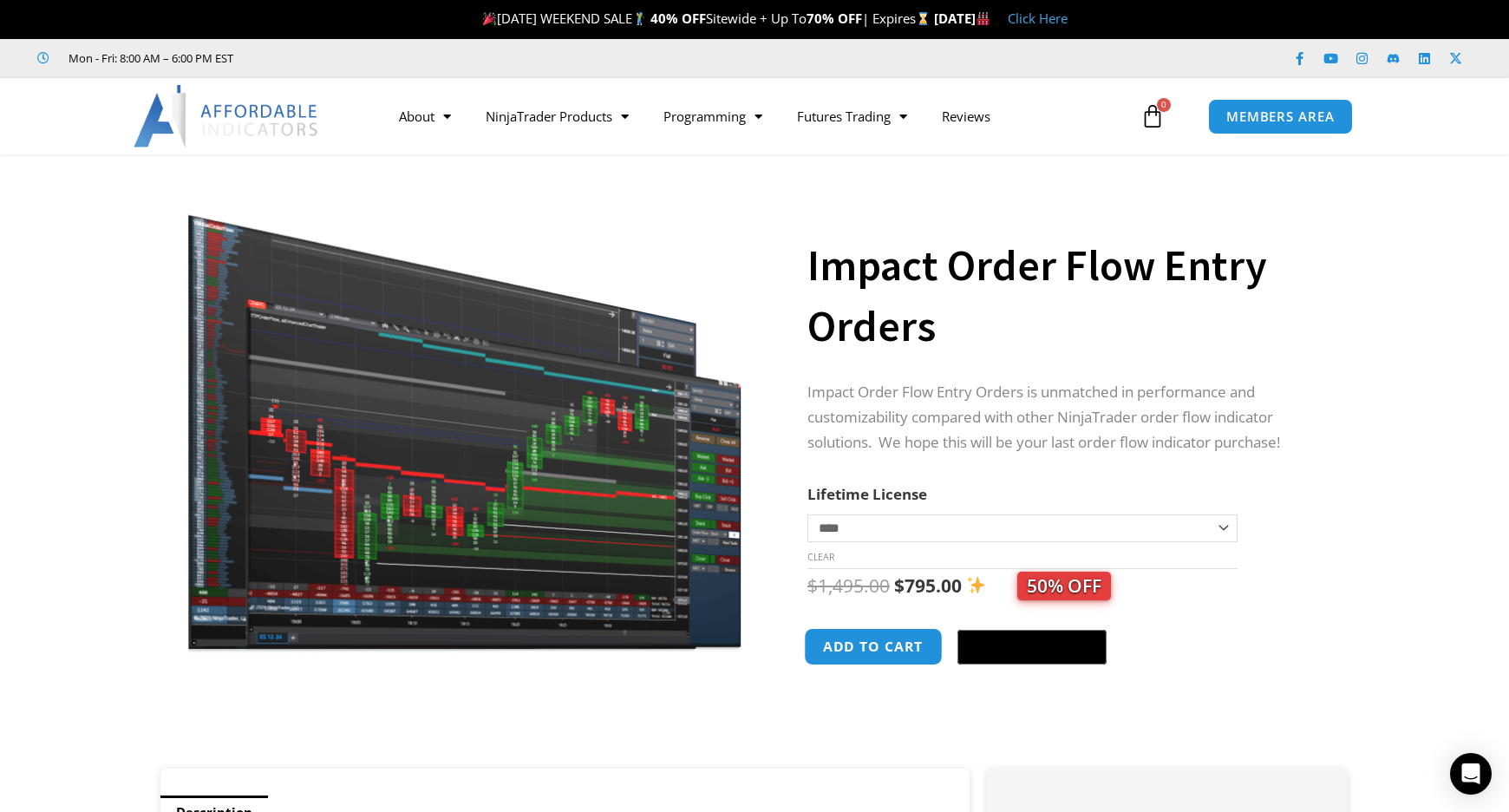
click at [875, 649] on button "Add to cart" at bounding box center [873, 647] width 139 height 38
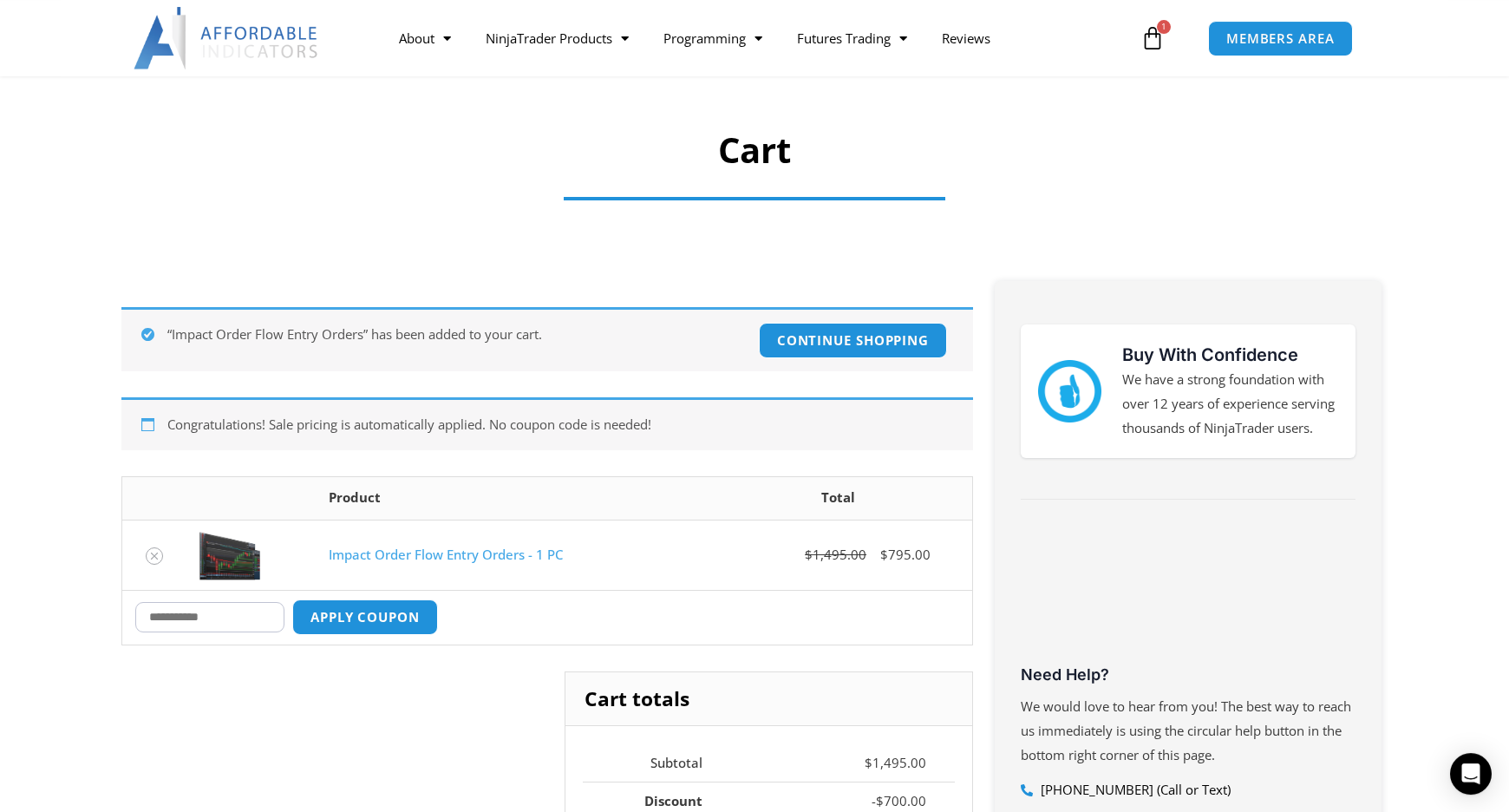
scroll to position [266, 0]
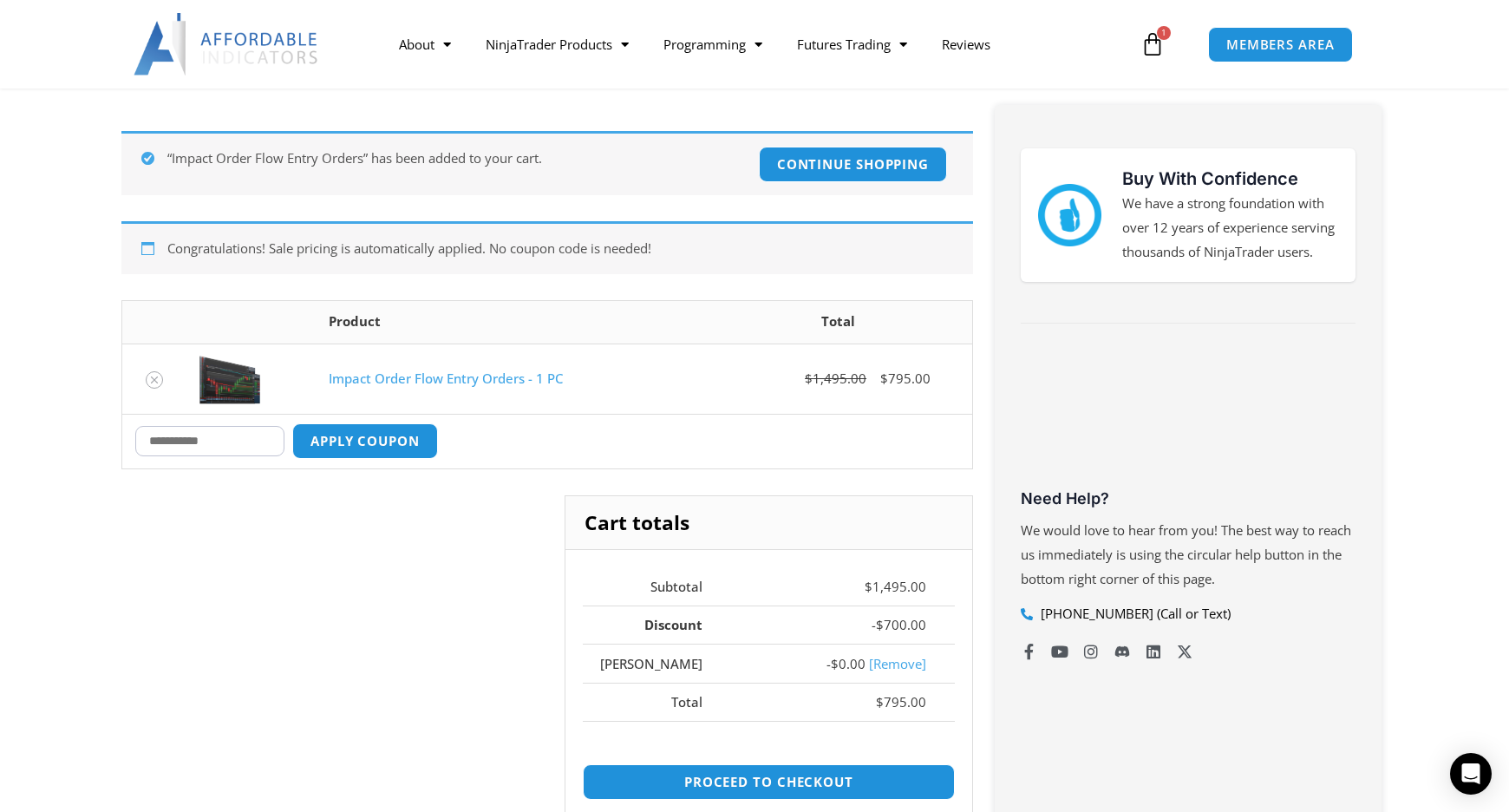
click at [189, 446] on input "Coupon:" at bounding box center [209, 441] width 149 height 30
type input "****"
click at [380, 443] on button "Apply coupon" at bounding box center [365, 441] width 153 height 38
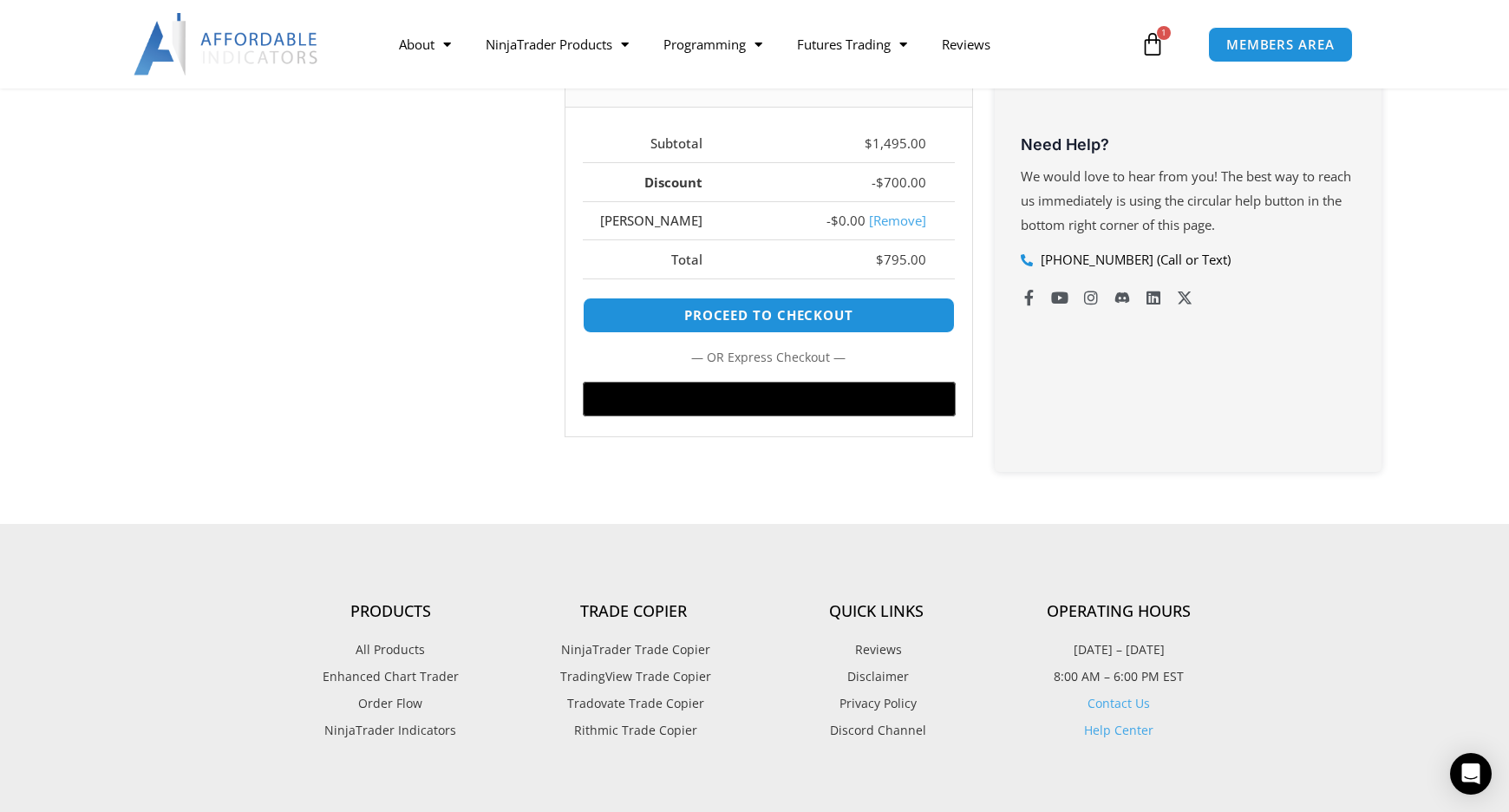
scroll to position [0, 0]
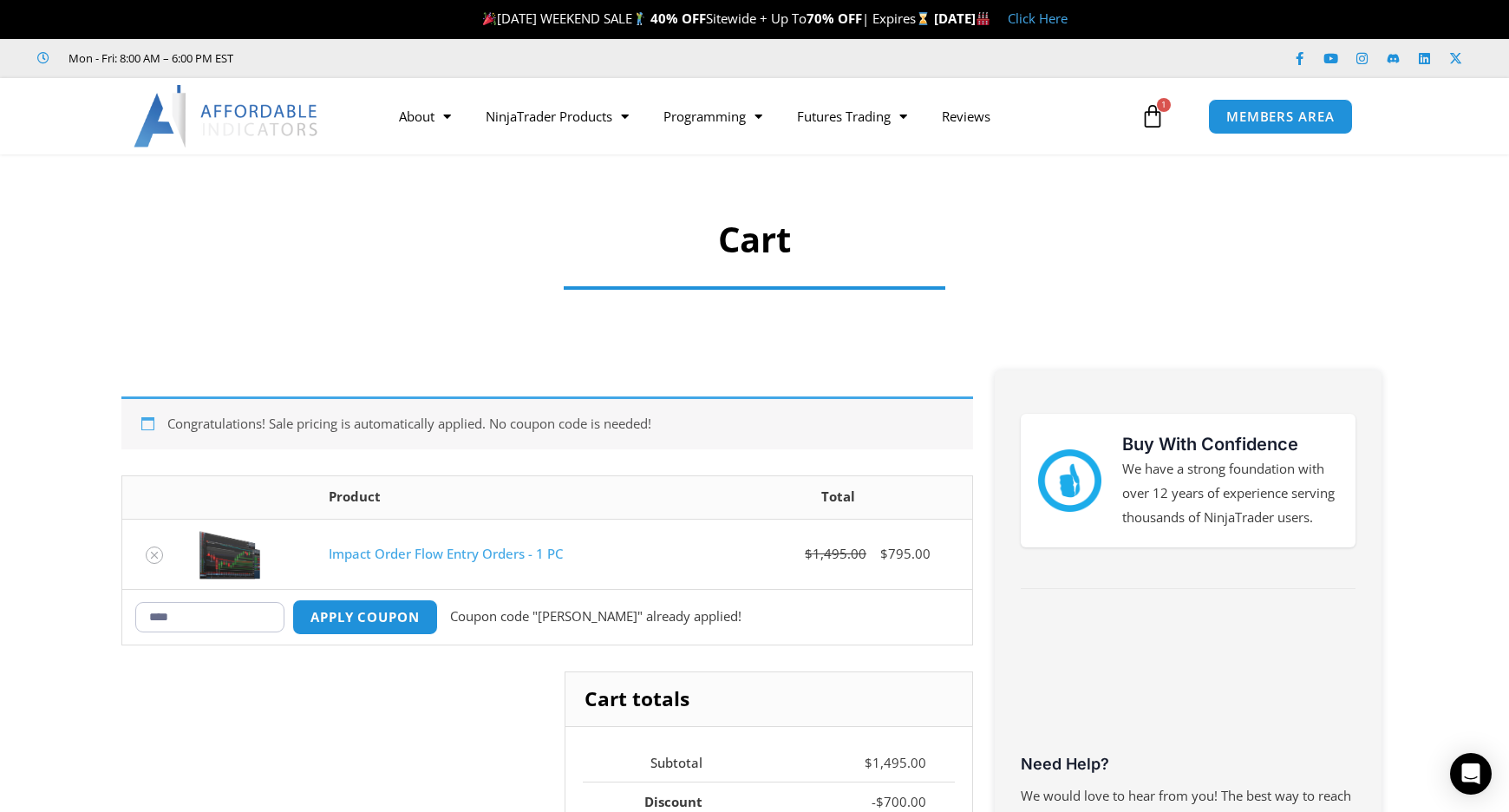
click at [449, 551] on link "Impact Order Flow Entry Orders - 1 PC" at bounding box center [445, 553] width 234 height 17
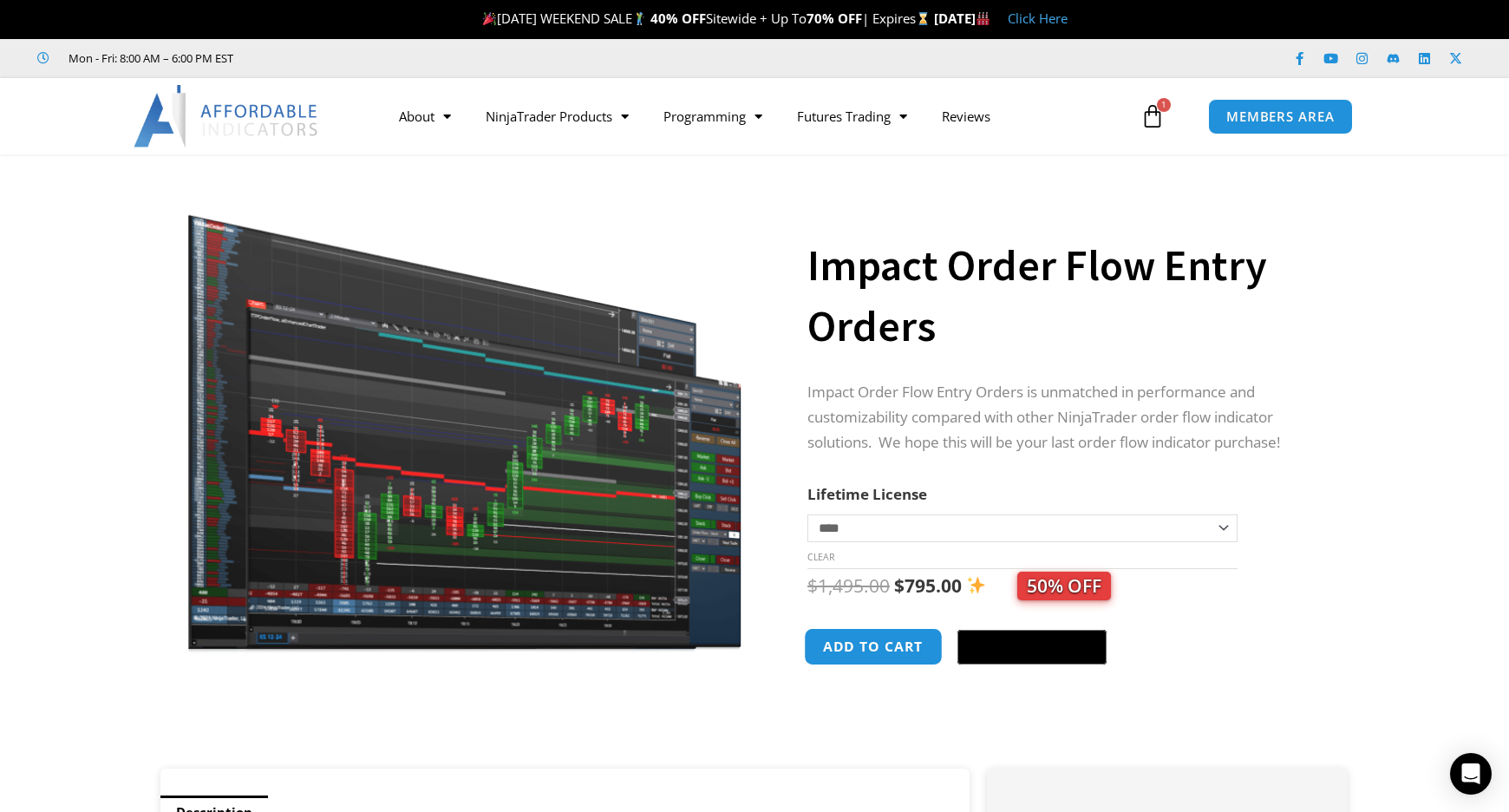
click at [870, 651] on button "Add to cart" at bounding box center [873, 647] width 139 height 38
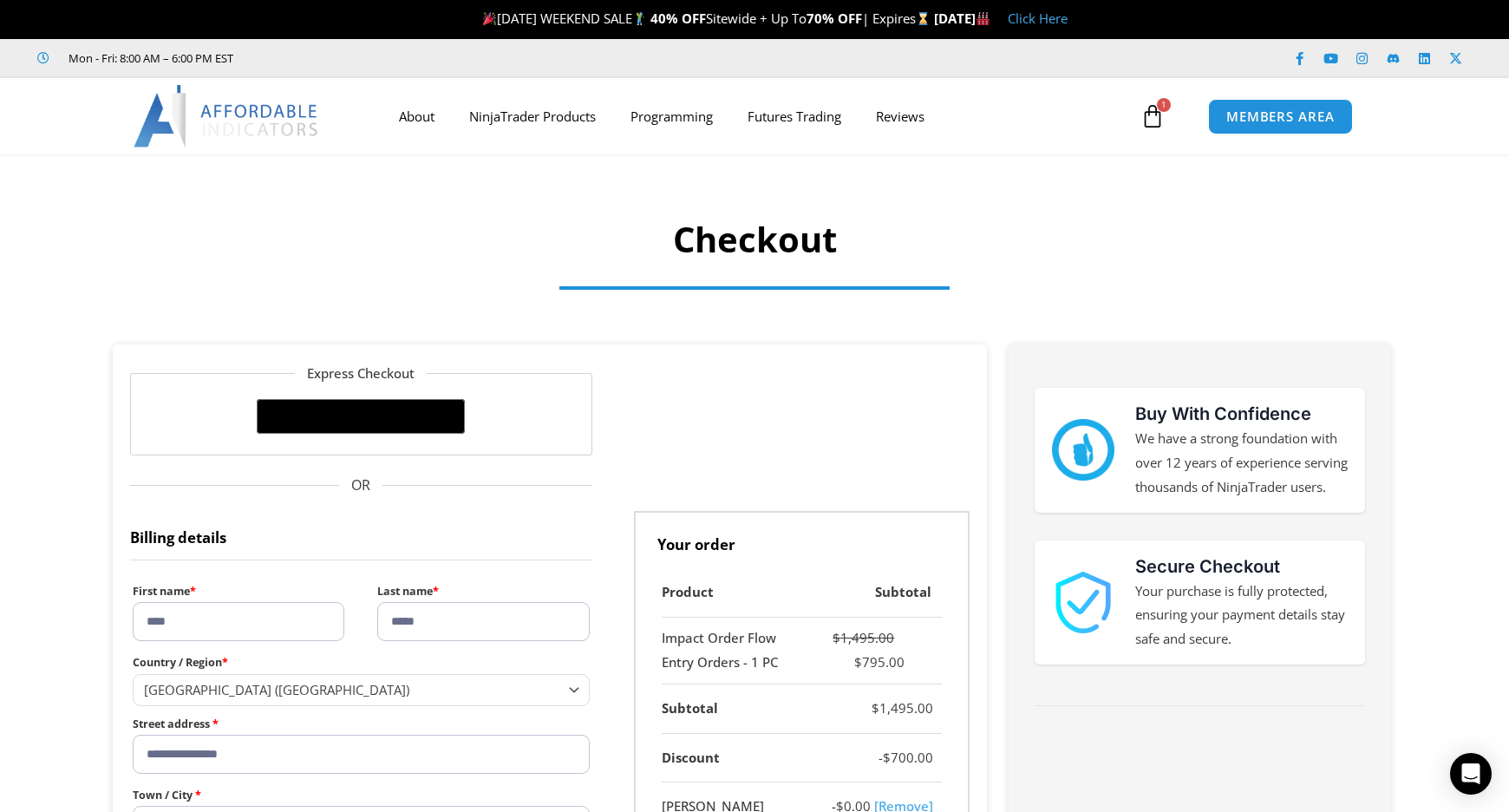
select select "**"
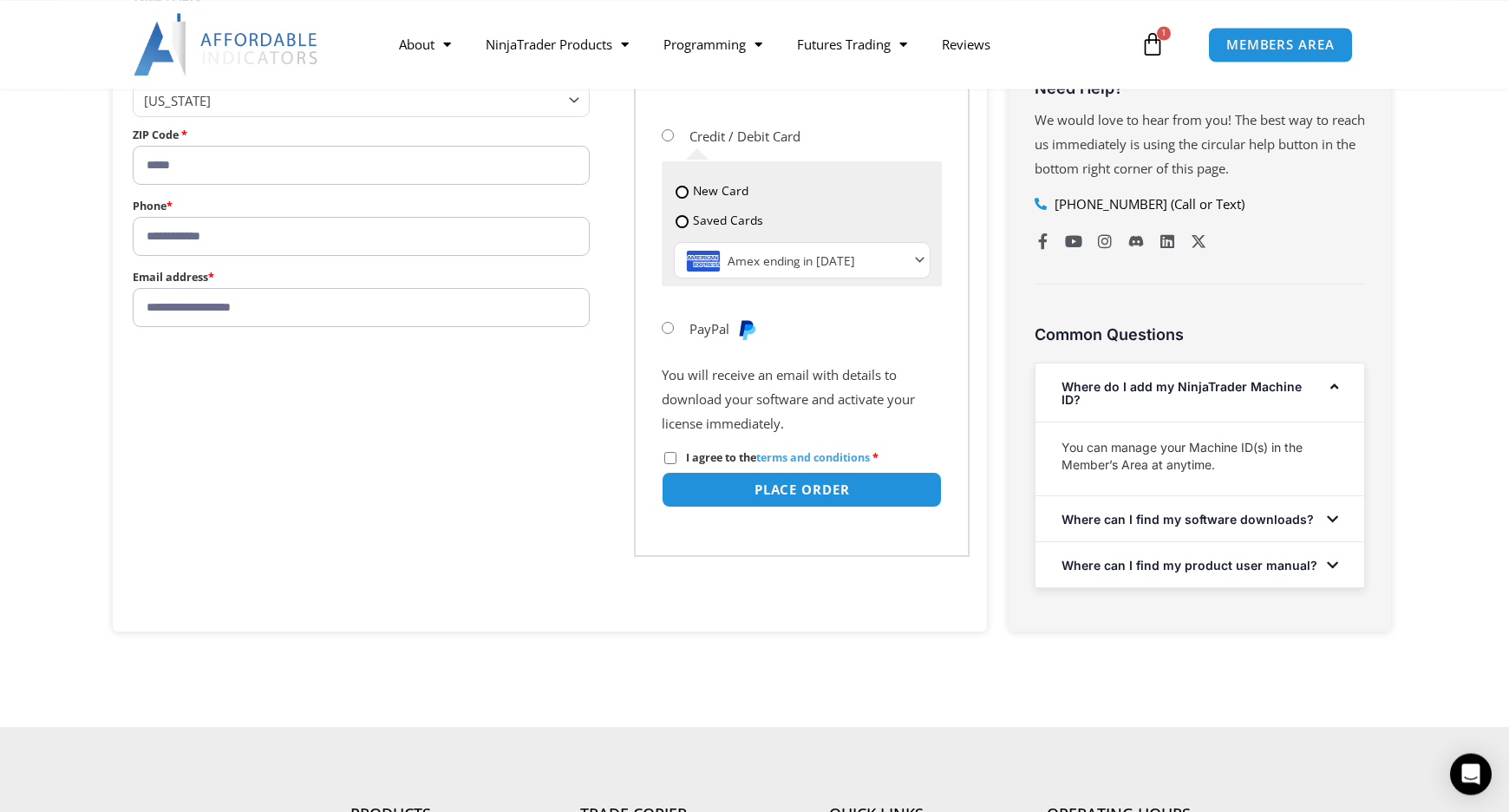
scroll to position [796, 0]
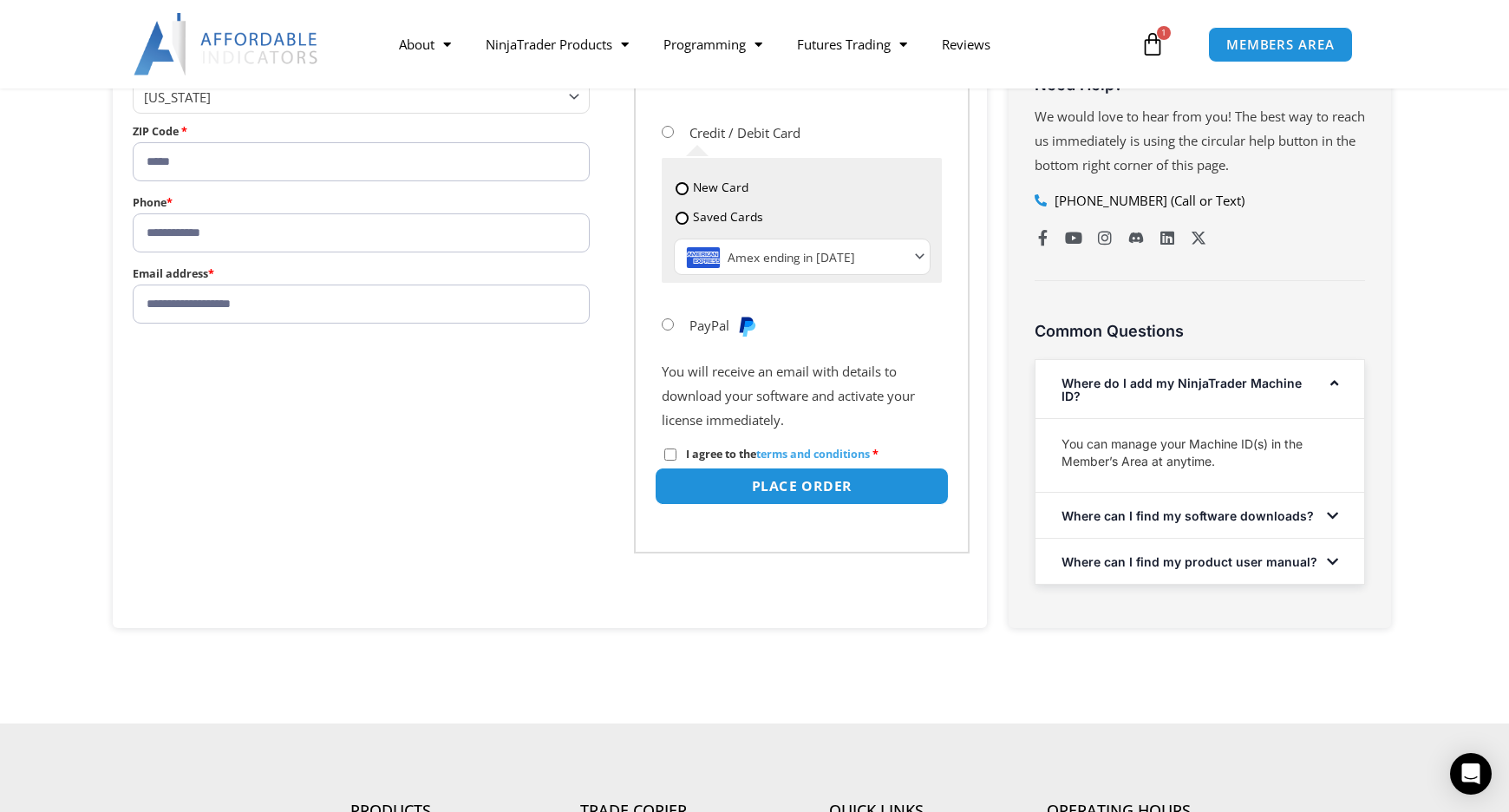
click at [799, 483] on button "Place order" at bounding box center [801, 486] width 294 height 38
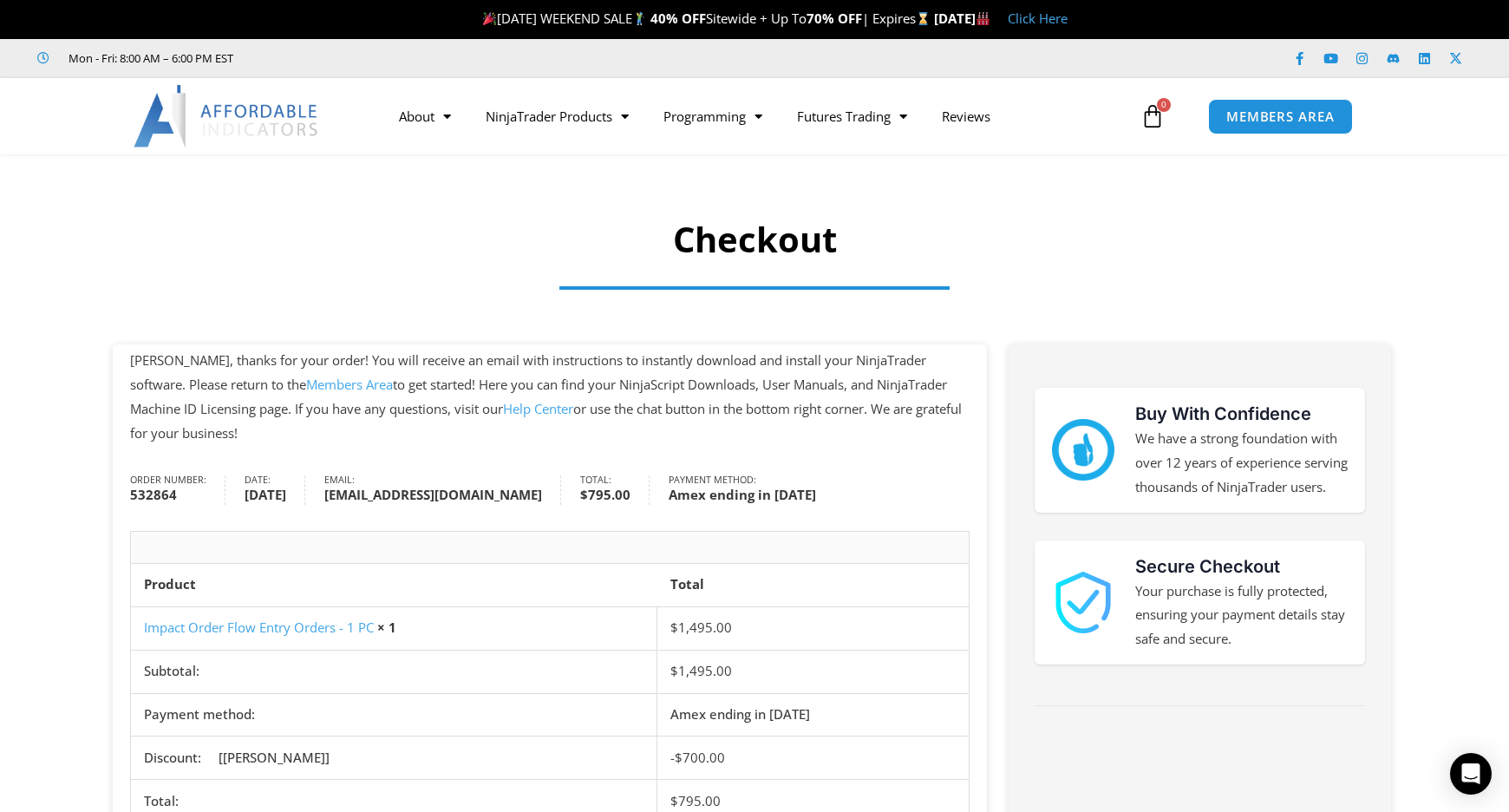
click at [198, 119] on img at bounding box center [226, 116] width 187 height 63
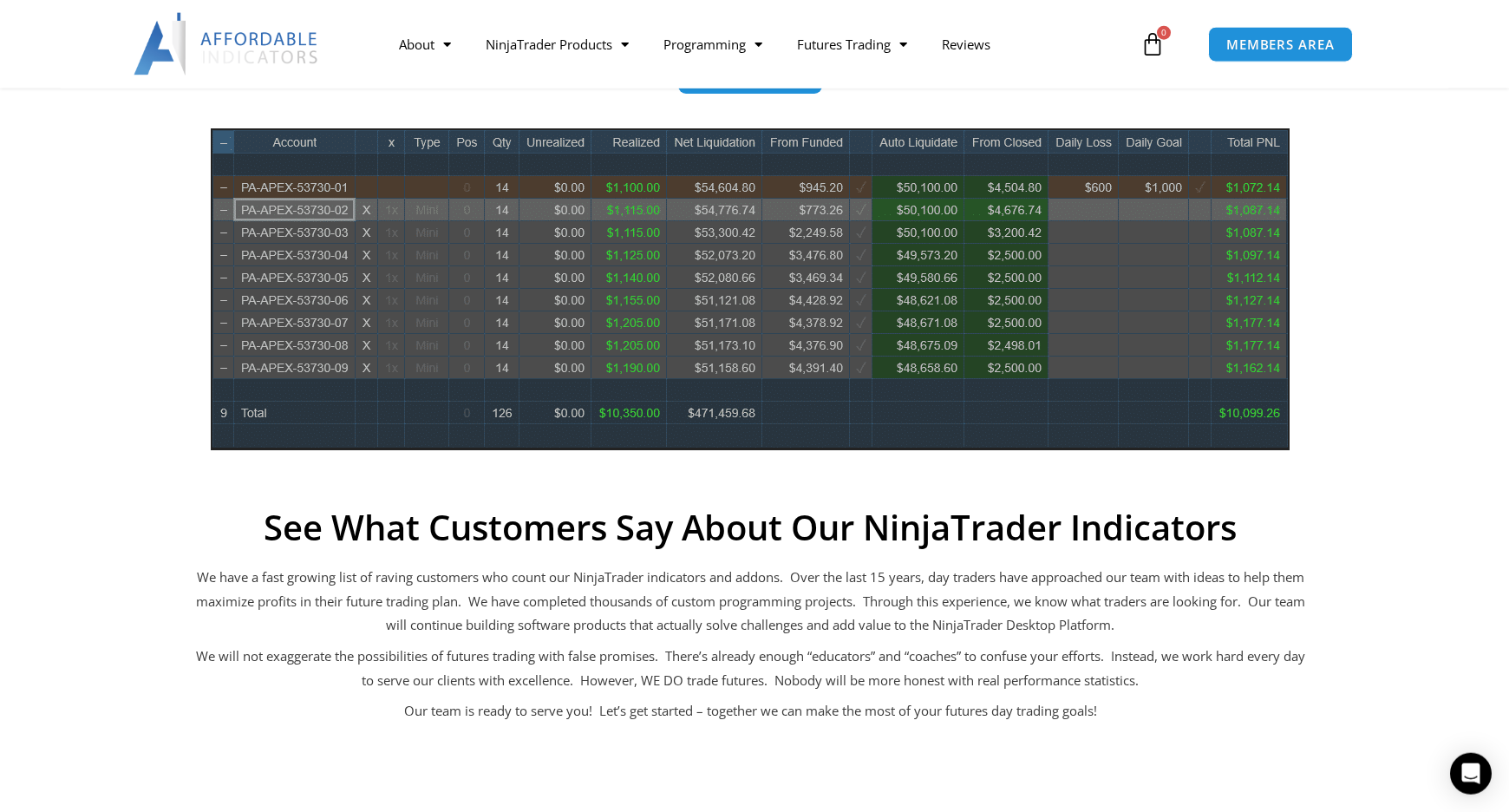
scroll to position [884, 0]
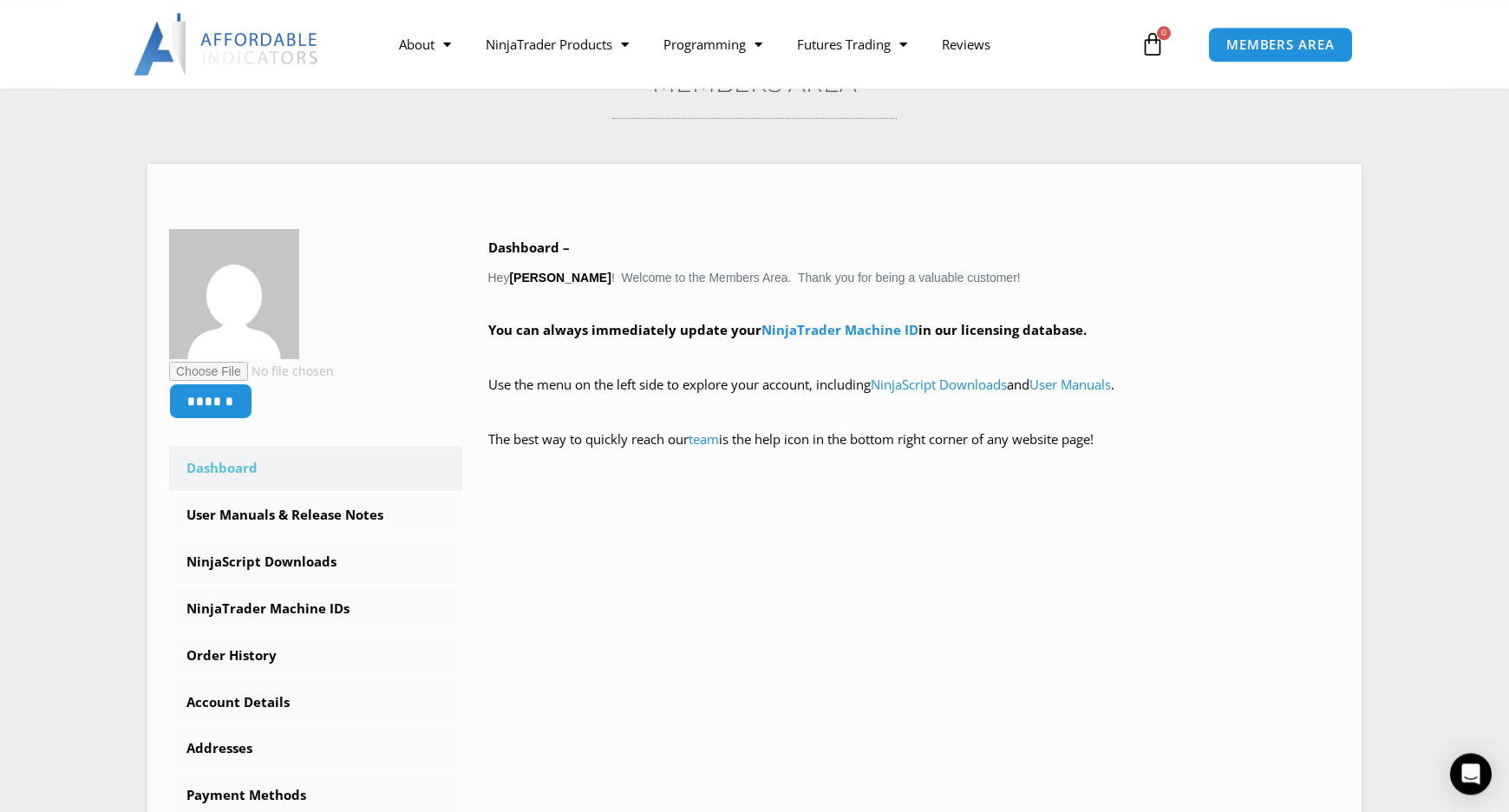
scroll to position [266, 0]
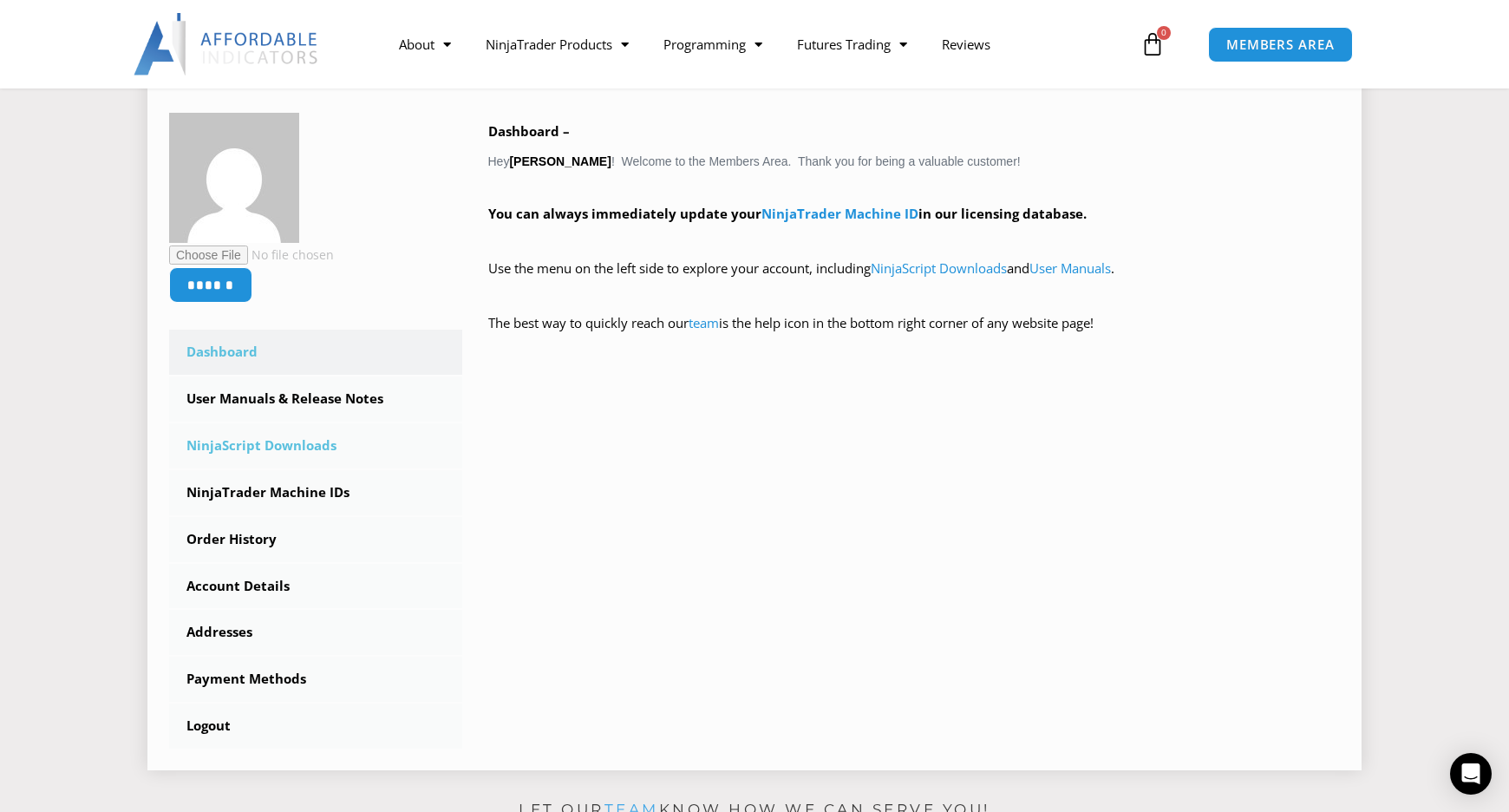
click at [295, 437] on link "NinjaScript Downloads" at bounding box center [316, 446] width 293 height 45
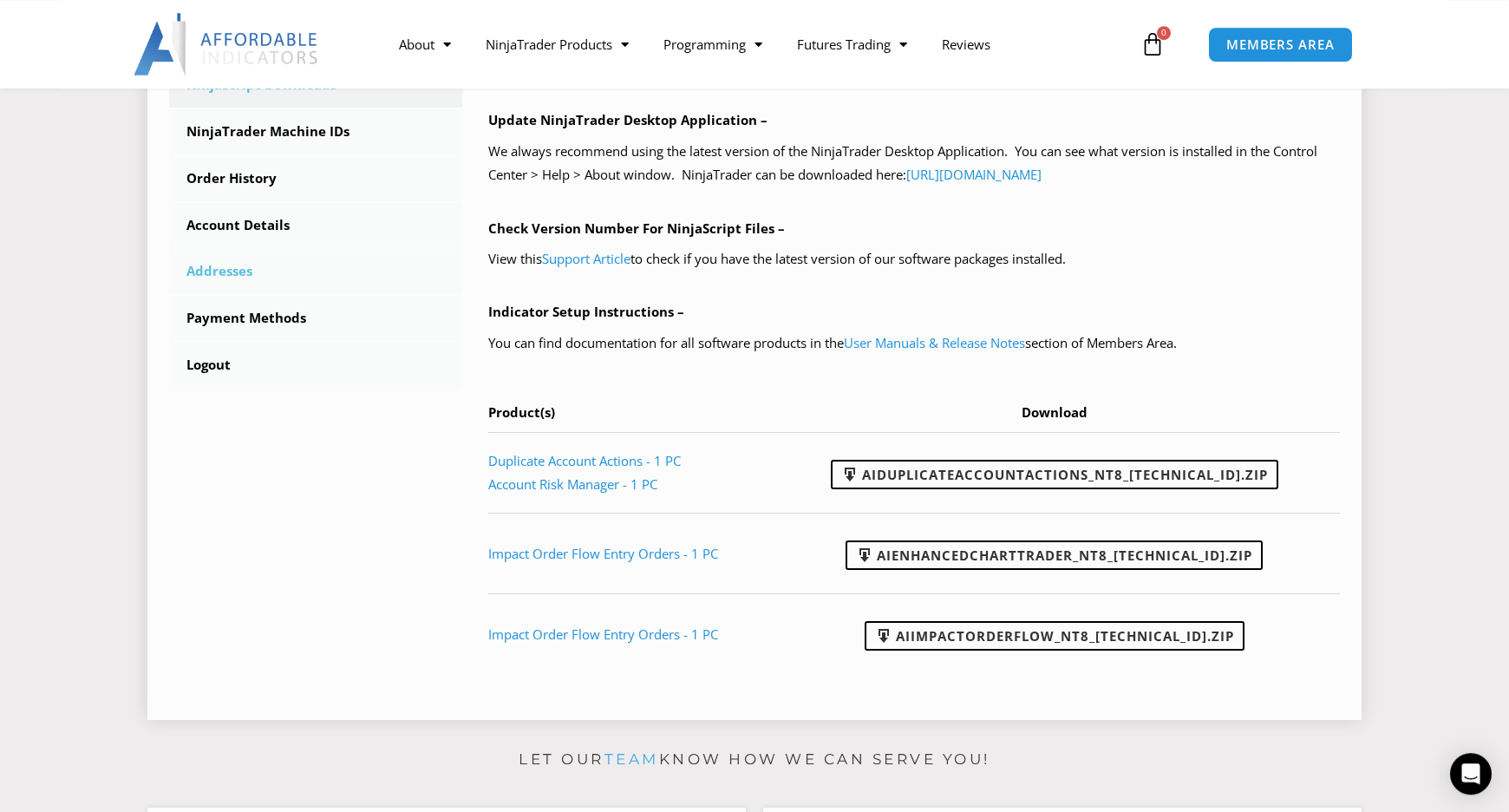
scroll to position [708, 0]
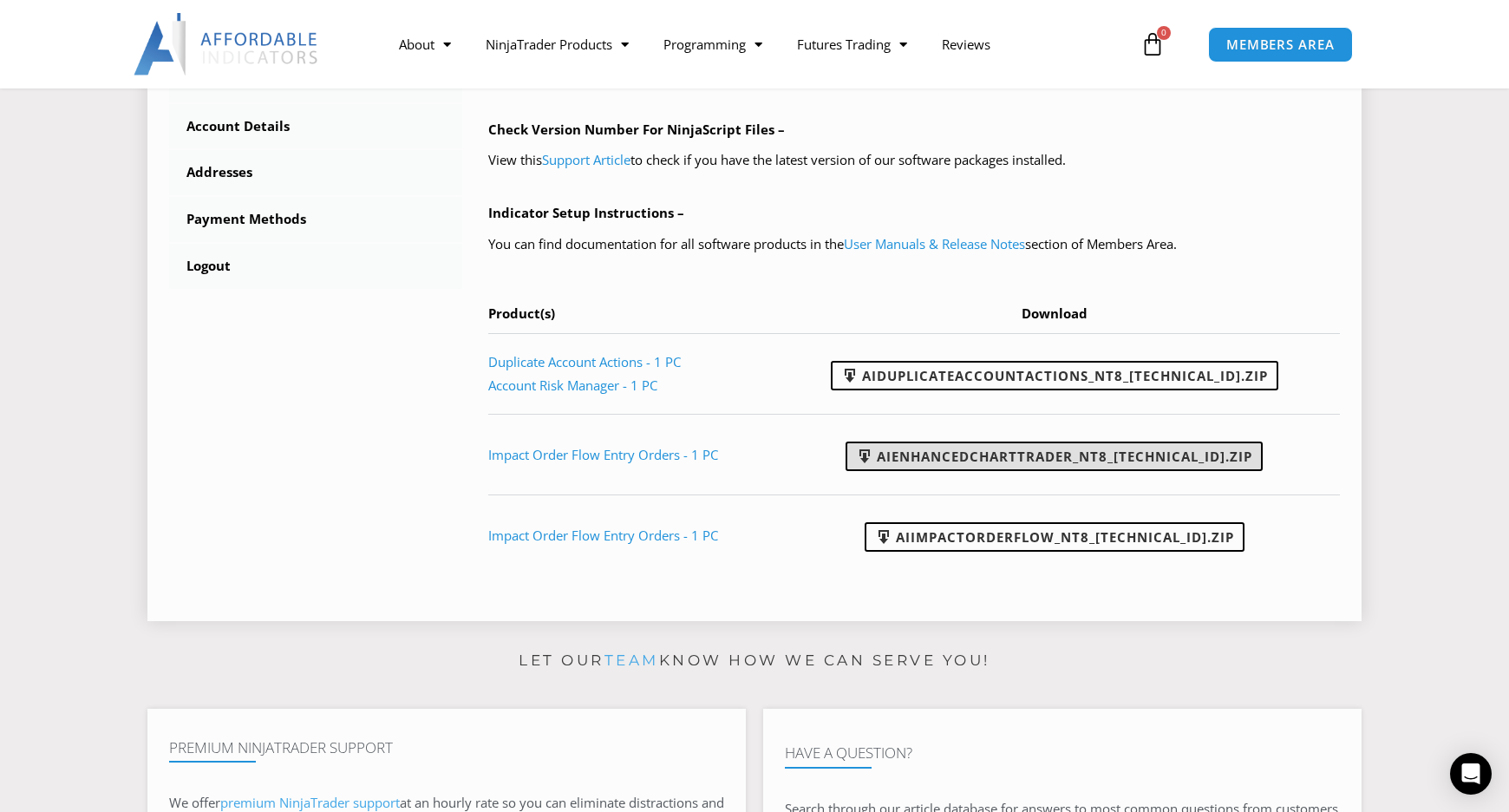
click at [1055, 460] on link "AIEnhancedChartTrader_NT8_[TECHNICAL_ID].zip" at bounding box center [1055, 455] width 417 height 29
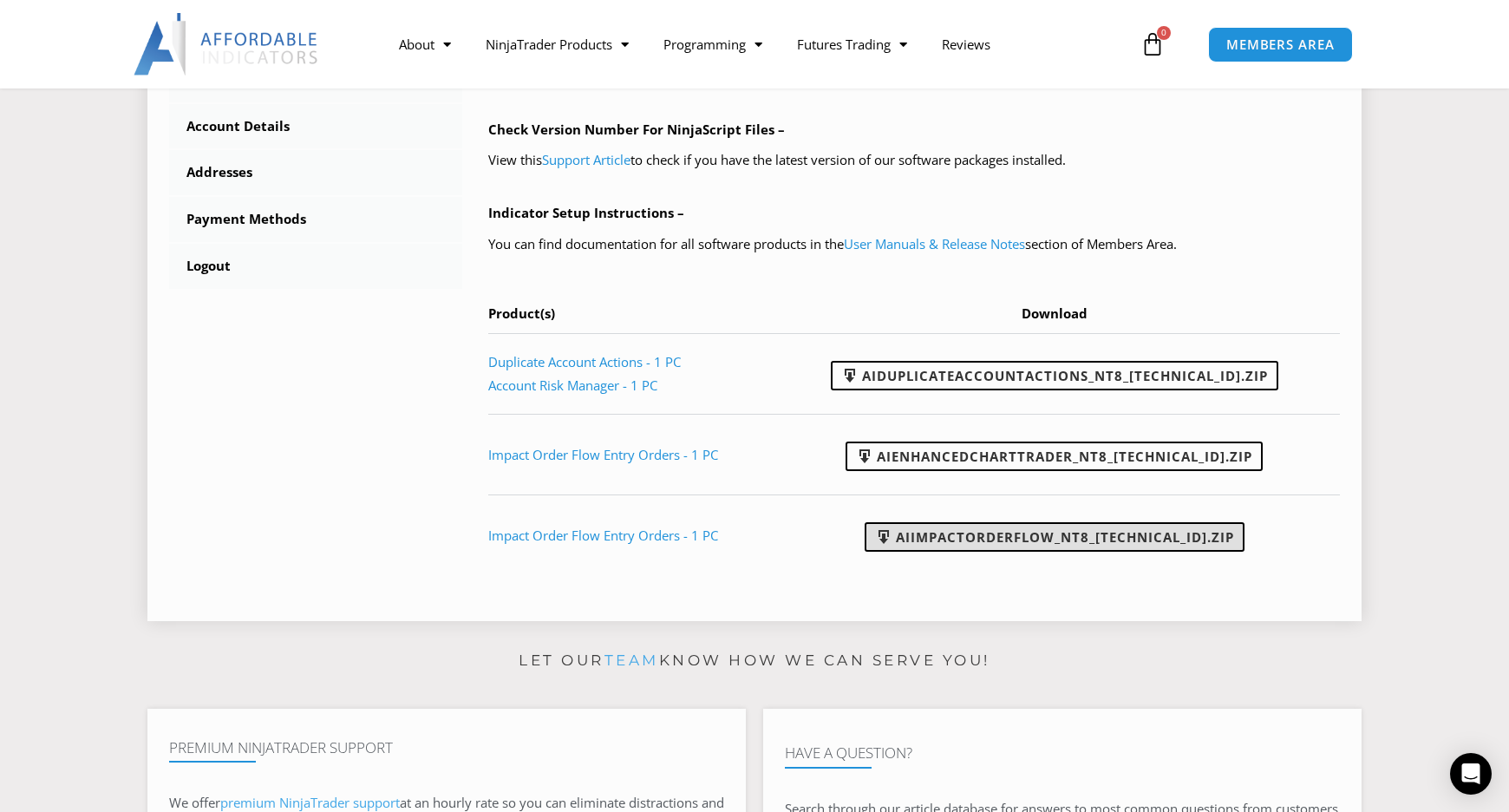
click at [1027, 532] on link "AIImpactOrderFlow_NT8_[TECHNICAL_ID].zip" at bounding box center [1055, 536] width 380 height 29
